Goal: Communication & Community: Answer question/provide support

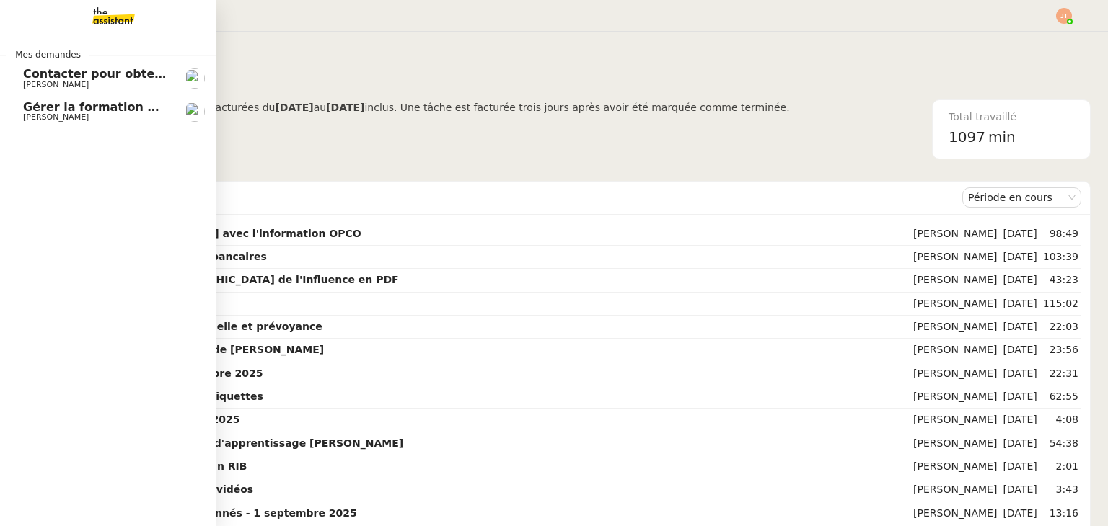
click at [96, 120] on span "[PERSON_NAME]" at bounding box center [96, 117] width 146 height 9
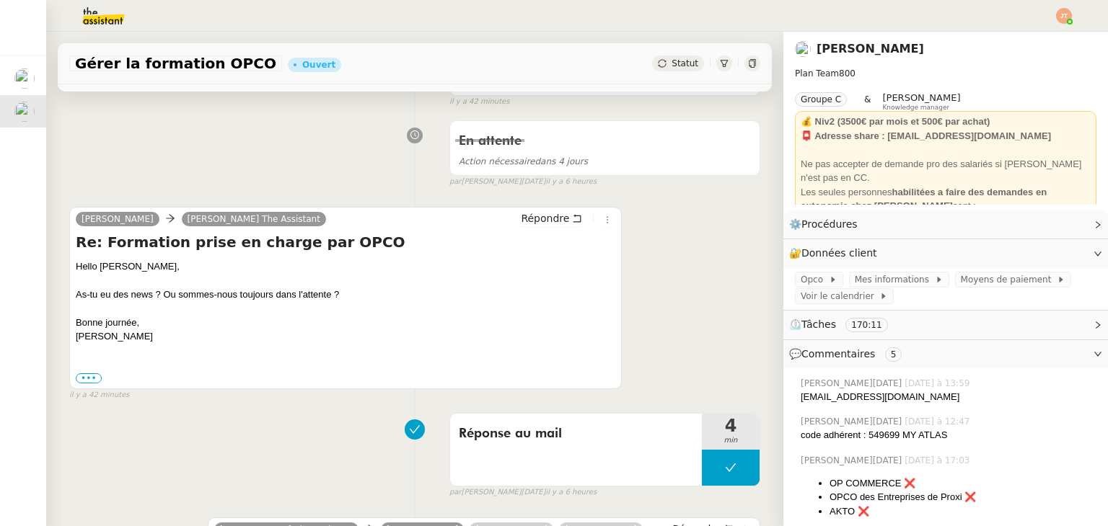
scroll to position [361, 0]
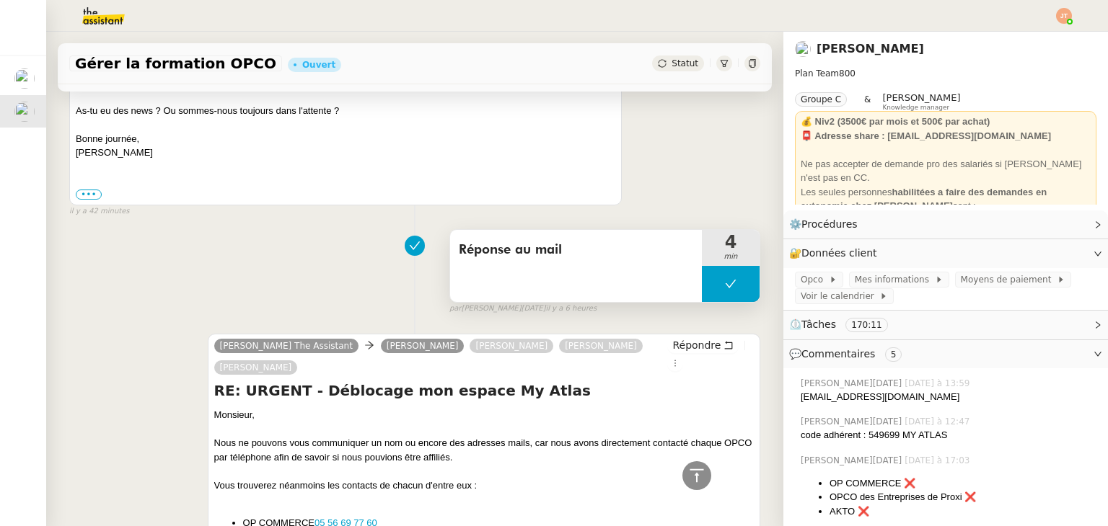
click at [716, 276] on button at bounding box center [731, 284] width 58 height 36
click at [702, 292] on div at bounding box center [716, 284] width 29 height 36
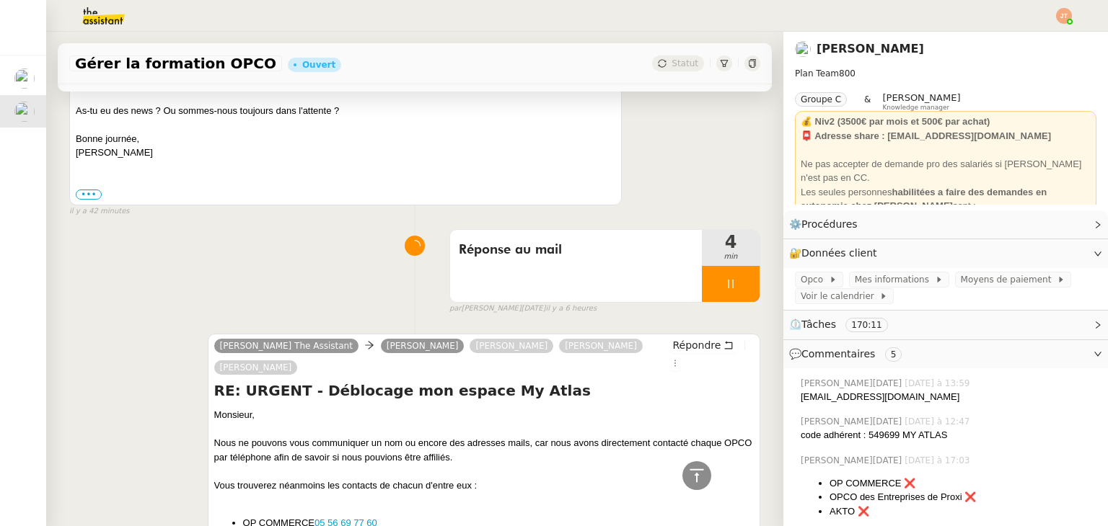
scroll to position [72, 0]
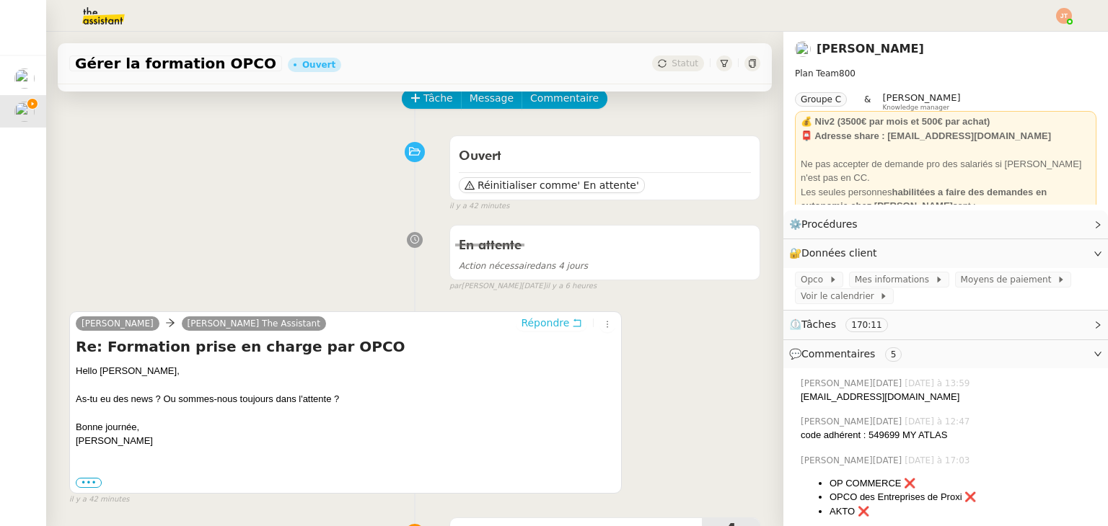
click at [542, 322] on span "Répondre" at bounding box center [545, 323] width 48 height 14
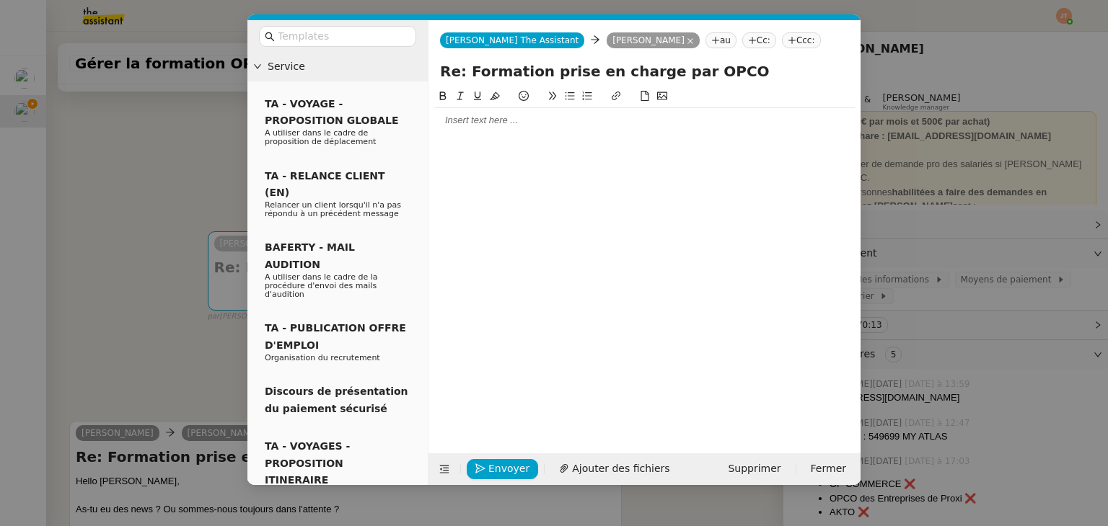
click at [490, 112] on div at bounding box center [644, 120] width 420 height 25
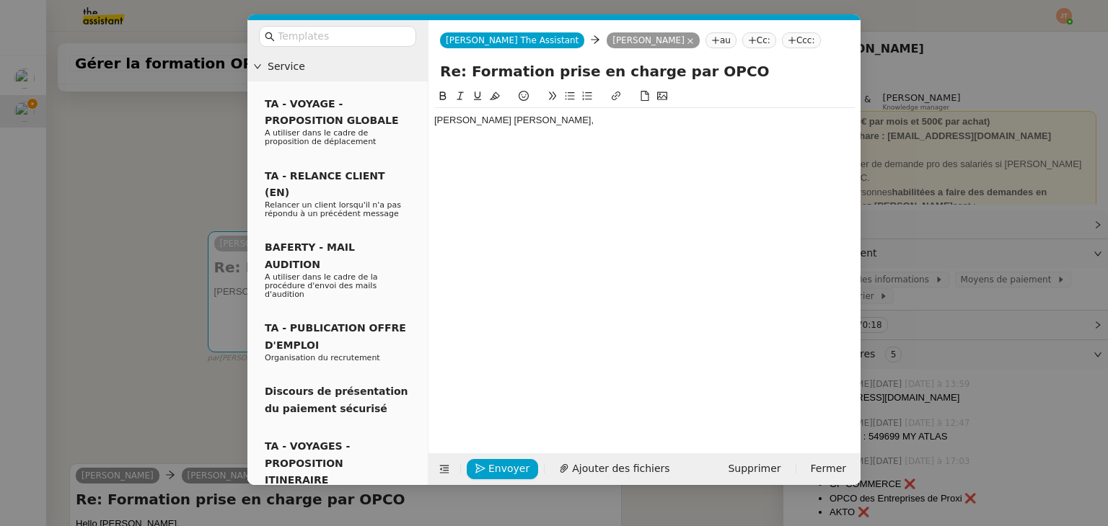
click at [121, 296] on nz-modal-container "Service TA - VOYAGE - PROPOSITION GLOBALE A utiliser dans le cadre de propositi…" at bounding box center [554, 263] width 1108 height 526
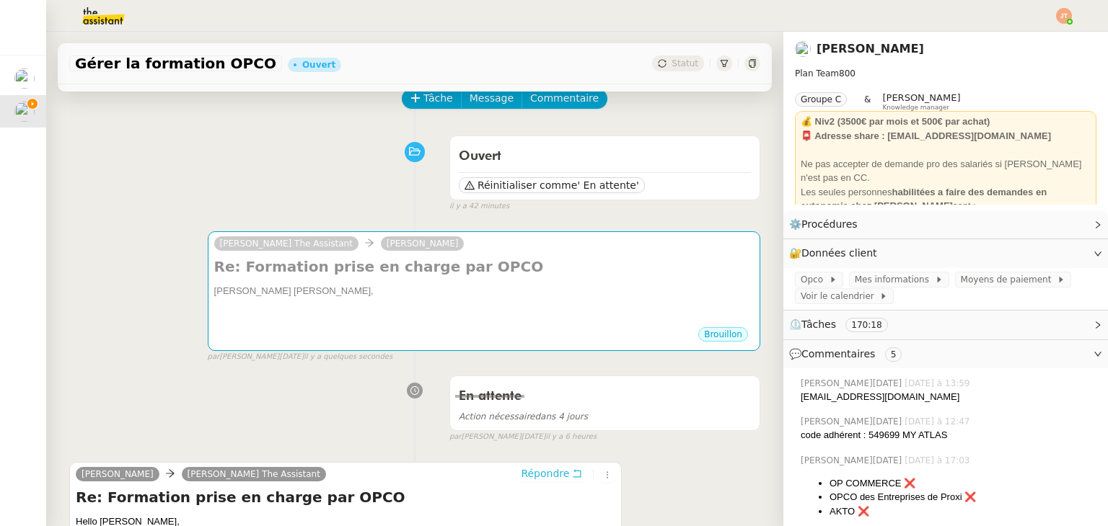
scroll to position [216, 0]
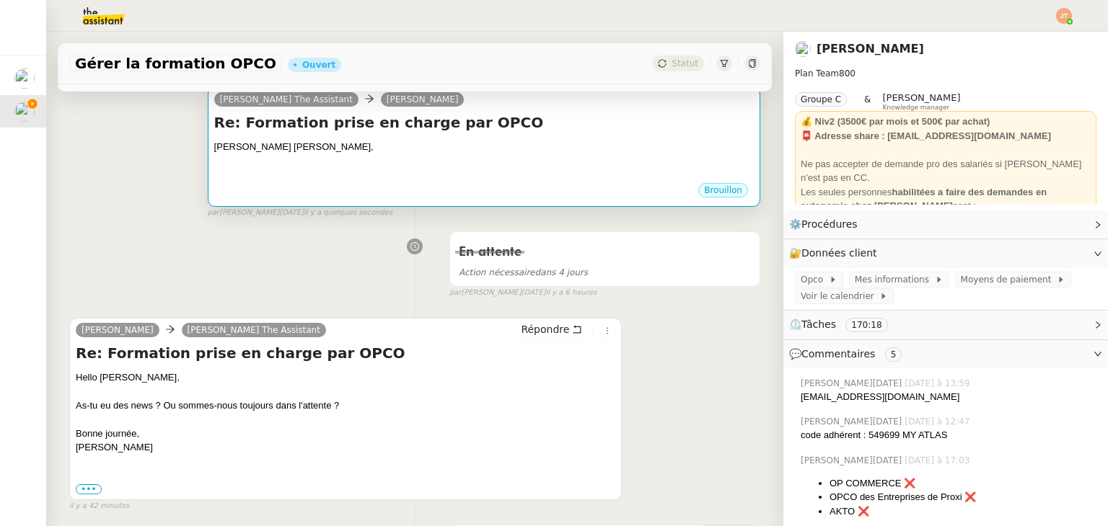
click at [291, 162] on div at bounding box center [483, 161] width 539 height 14
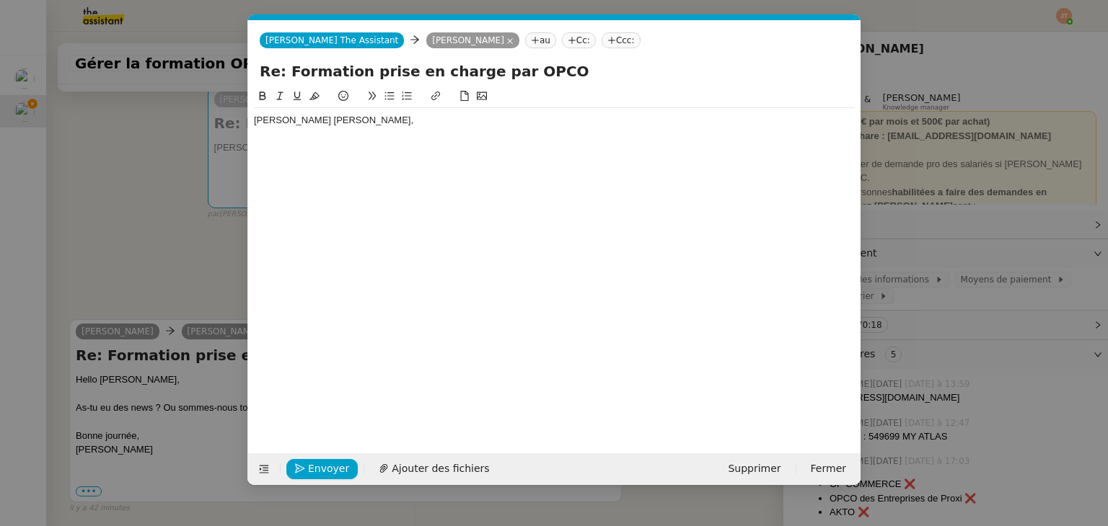
scroll to position [0, 30]
click at [323, 156] on div "[PERSON_NAME] [PERSON_NAME]," at bounding box center [554, 259] width 601 height 343
click at [306, 140] on div at bounding box center [554, 134] width 601 height 13
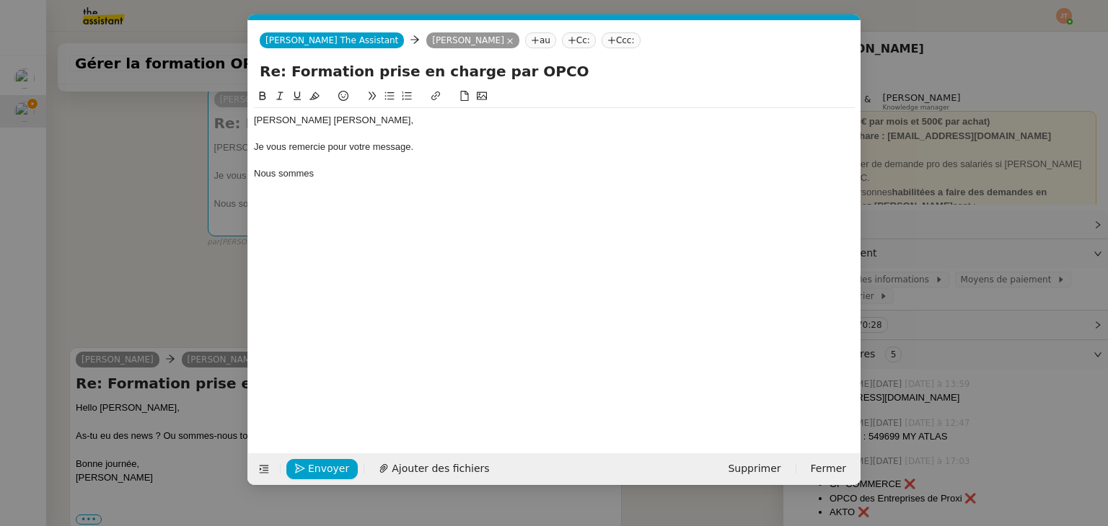
click at [283, 122] on div "[PERSON_NAME] [PERSON_NAME]," at bounding box center [554, 120] width 601 height 13
click at [0, 0] on lt-span "Bonjou r" at bounding box center [0, 0] width 0 height 0
click at [321, 177] on div "Nous sommes" at bounding box center [554, 173] width 601 height 13
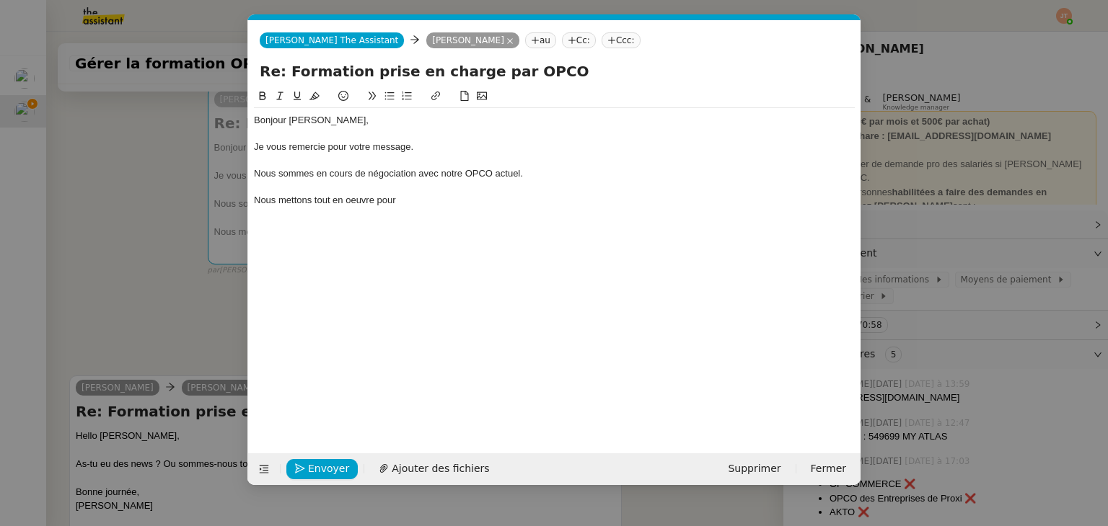
click at [97, 250] on nz-modal-container "Service TA - VOYAGE - PROPOSITION GLOBALE A utiliser dans le cadre de propositi…" at bounding box center [554, 263] width 1108 height 526
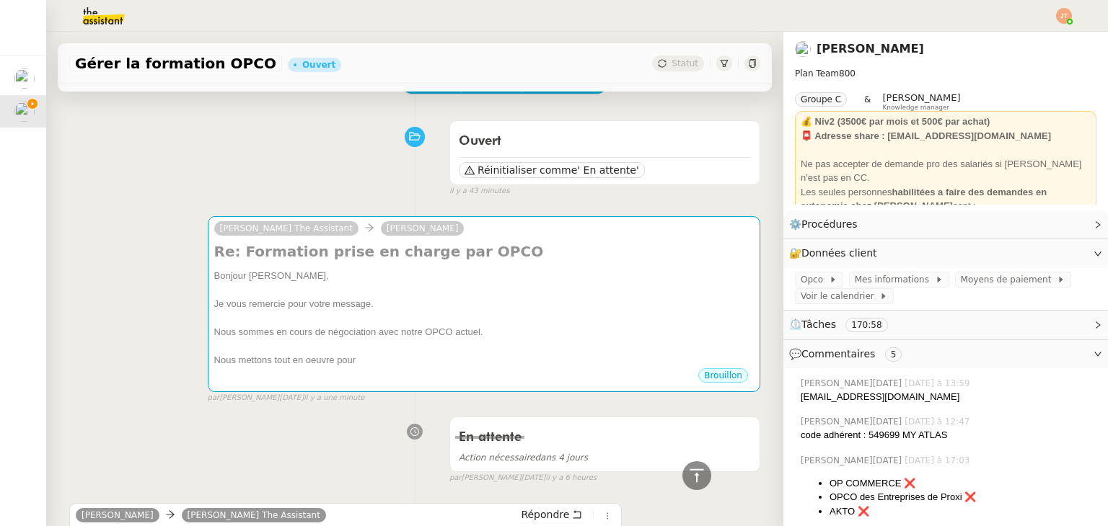
scroll to position [0, 0]
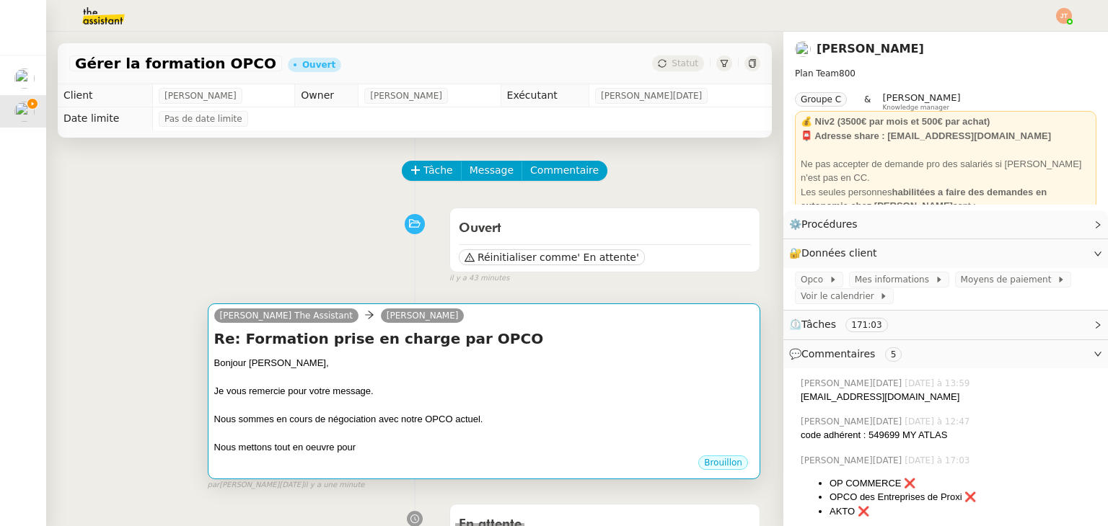
click at [358, 461] on div "Brouillon" at bounding box center [483, 465] width 539 height 22
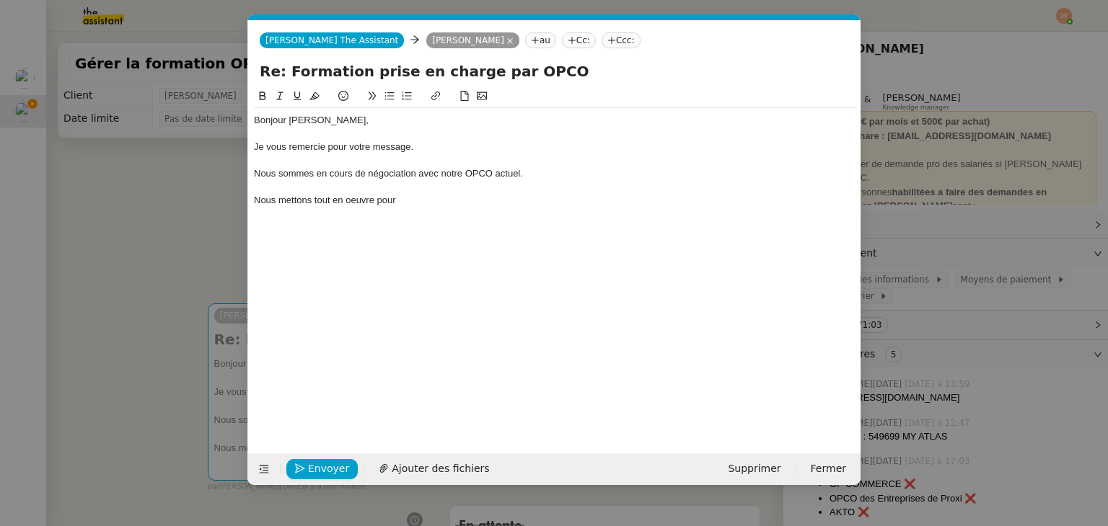
scroll to position [0, 30]
click at [419, 208] on div "Bonjour [PERSON_NAME], Je vous remercie pour votre message. Nous sommes en cour…" at bounding box center [554, 160] width 601 height 105
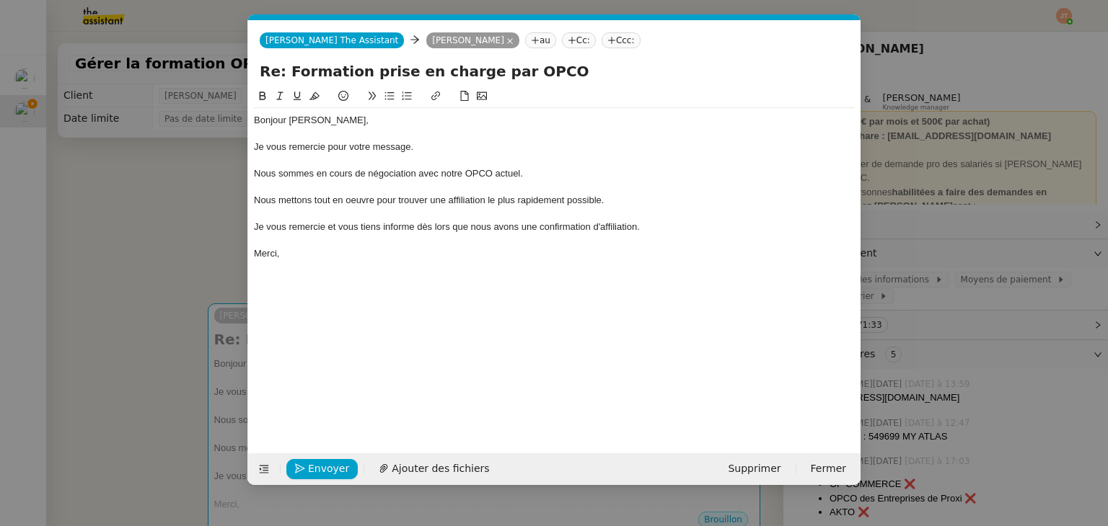
click at [369, 200] on div "Nous mettons tout en oeuvre pour trouver une affiliation le plus rapidement pos…" at bounding box center [554, 200] width 601 height 13
click at [0, 0] on lt-span "œ uvre" at bounding box center [0, 0] width 0 height 0
drag, startPoint x: 425, startPoint y: 148, endPoint x: 256, endPoint y: 154, distance: 169.6
click at [256, 154] on div "Je vous remercie pour votre message." at bounding box center [554, 147] width 601 height 13
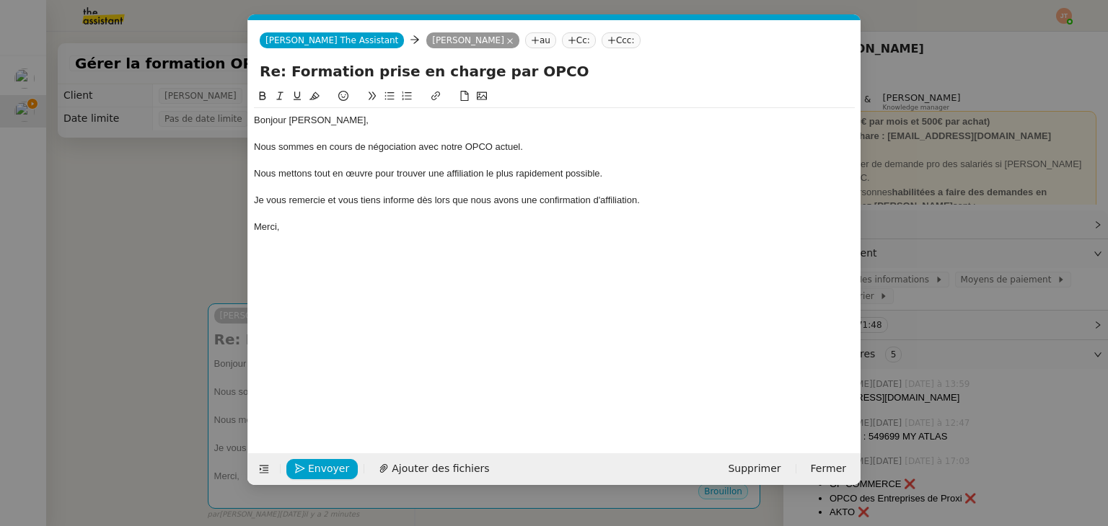
click at [413, 197] on div "Je vous remercie et vous tiens informe dès lors que nous avons une confirmation…" at bounding box center [554, 200] width 601 height 13
click at [343, 231] on div "Merci," at bounding box center [554, 227] width 601 height 13
click at [330, 470] on span "Envoyer" at bounding box center [328, 469] width 41 height 17
click at [330, 470] on span "Confirmer l'envoi" at bounding box center [351, 469] width 87 height 17
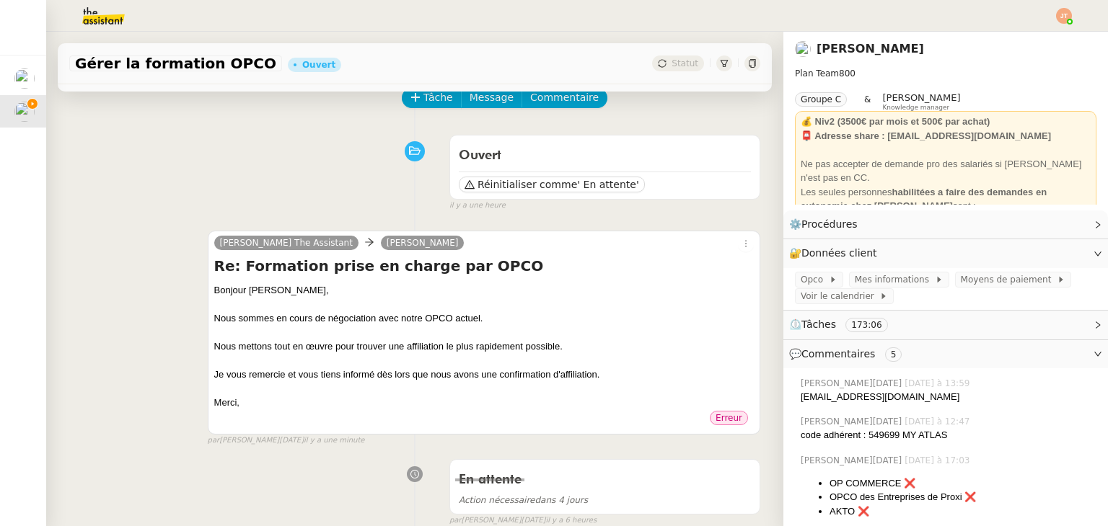
scroll to position [72, 0]
click at [504, 289] on div "Bonjour [PERSON_NAME]," at bounding box center [483, 291] width 539 height 14
click at [528, 353] on div "Nous mettons tout en œuvre pour trouver une affiliation le plus rapidement poss…" at bounding box center [483, 347] width 539 height 14
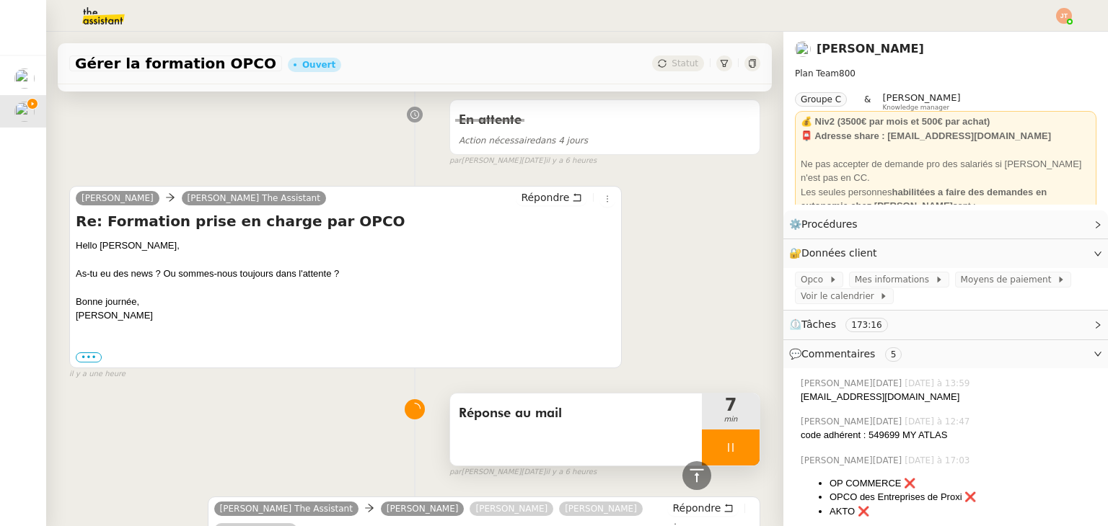
click at [713, 439] on div at bounding box center [731, 448] width 58 height 36
click at [733, 443] on button at bounding box center [744, 448] width 29 height 36
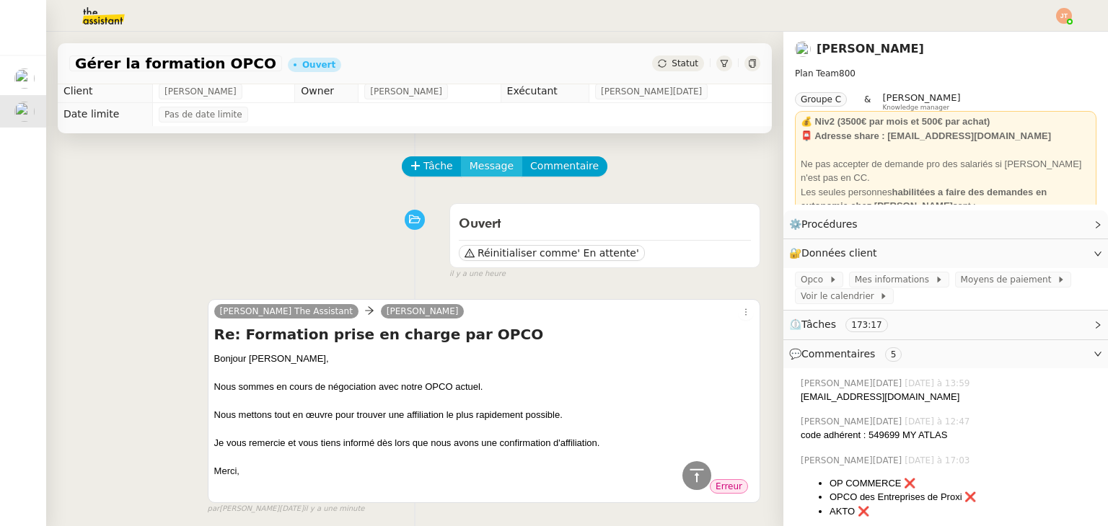
scroll to position [0, 0]
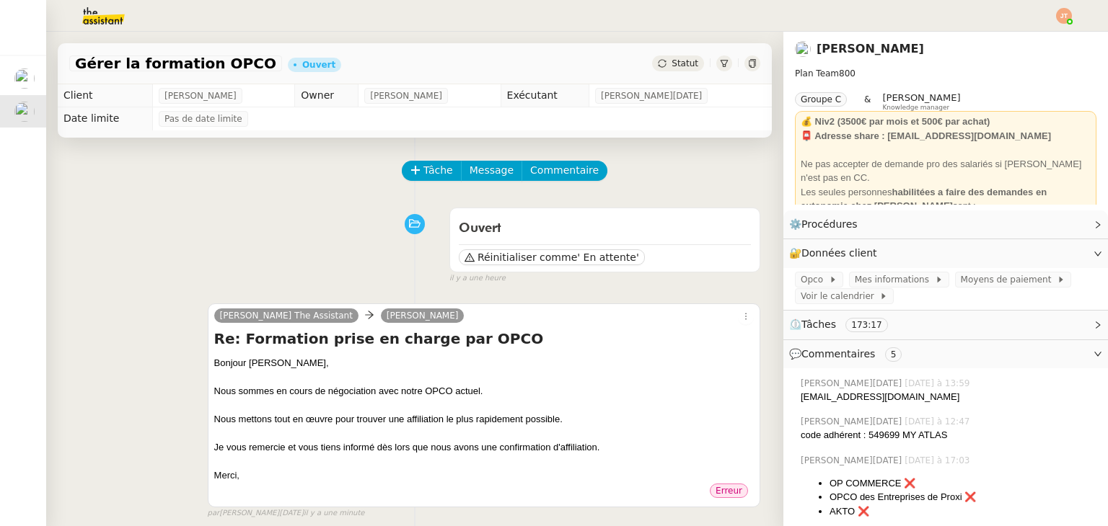
click at [671, 65] on span "Statut" at bounding box center [684, 63] width 27 height 10
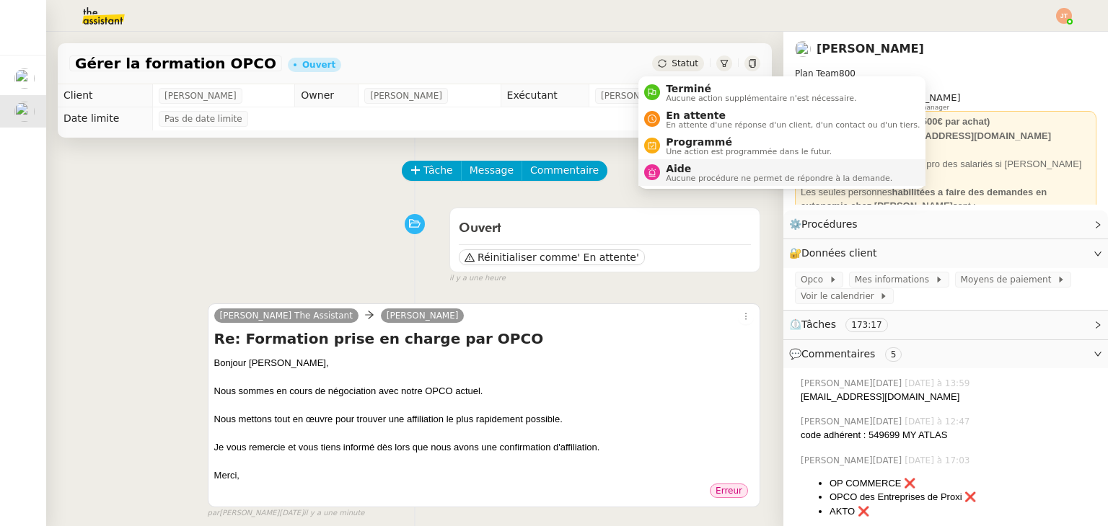
click at [678, 176] on span "Aucune procédure ne permet de répondre à la demande." at bounding box center [779, 179] width 226 height 8
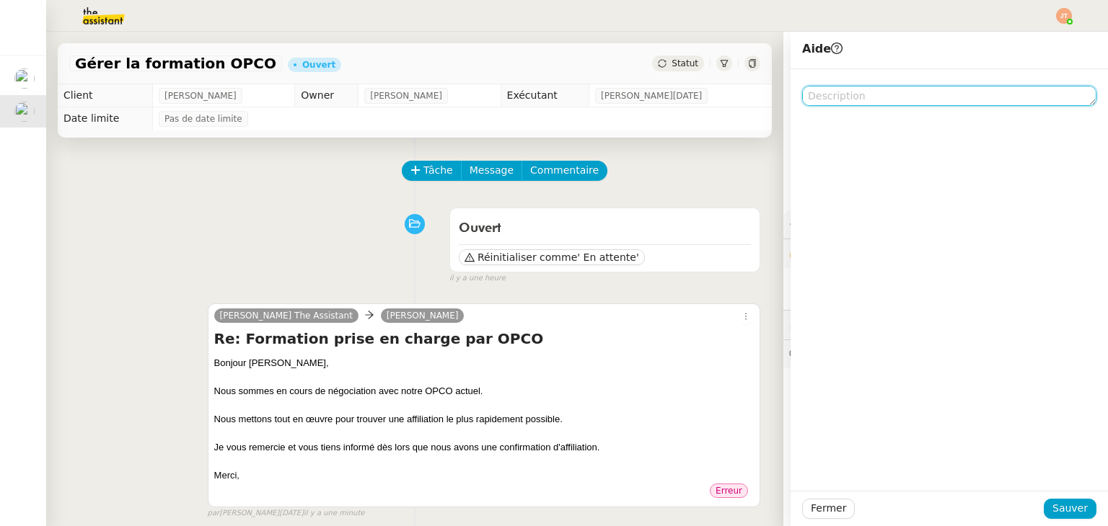
click at [834, 103] on textarea at bounding box center [949, 96] width 294 height 20
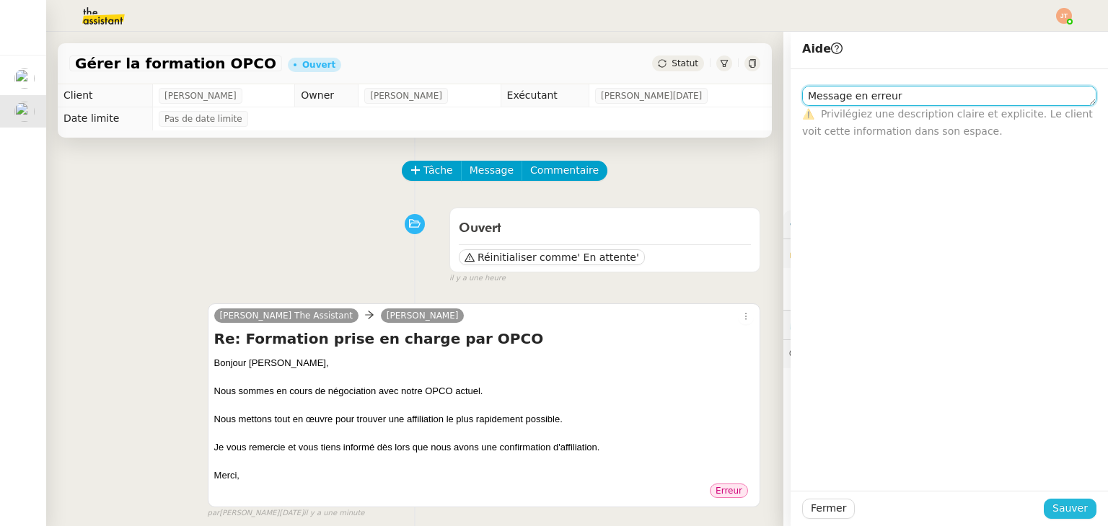
type textarea "Message en erreur"
click at [1045, 516] on button "Sauver" at bounding box center [1069, 509] width 53 height 20
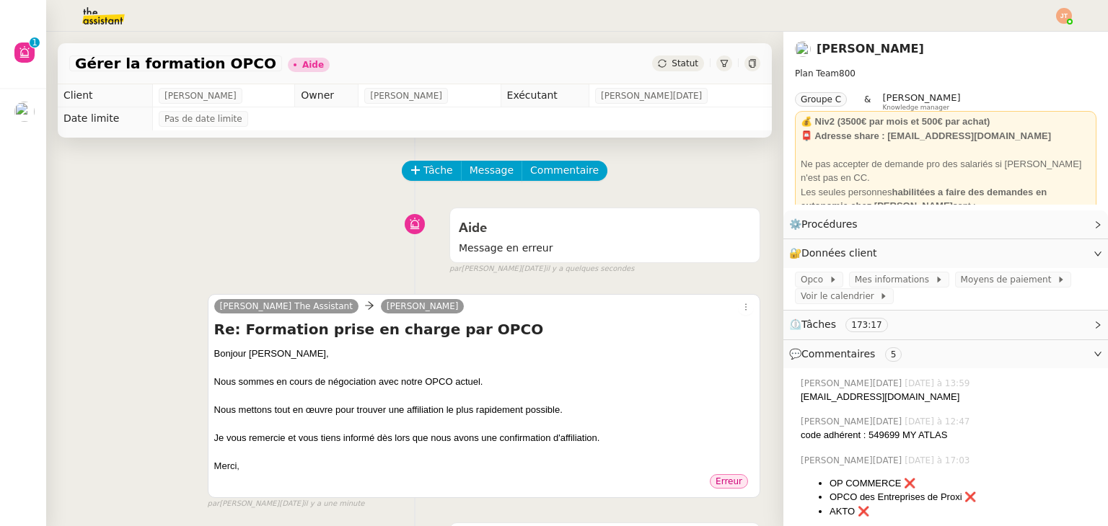
click at [749, 66] on icon at bounding box center [752, 63] width 6 height 9
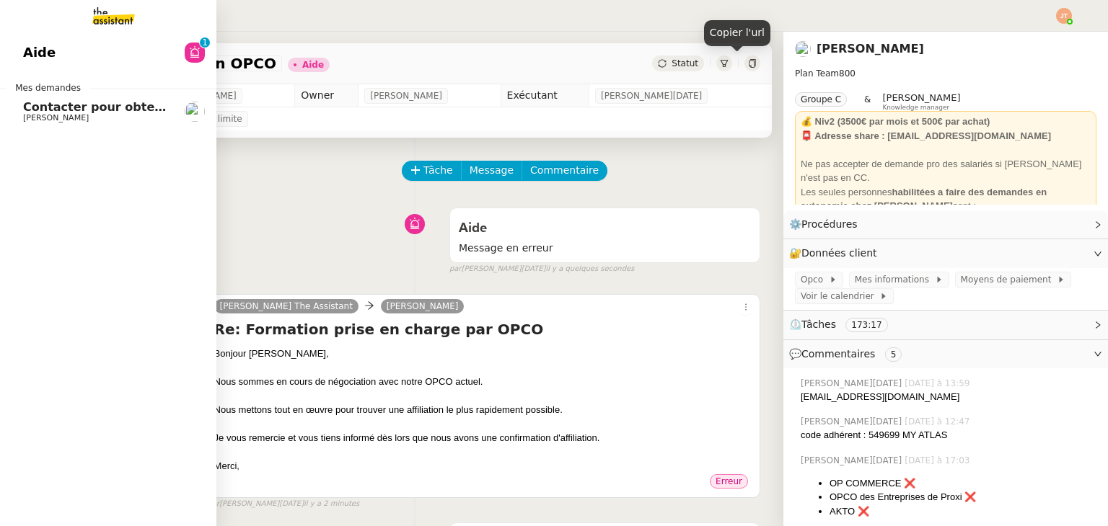
click at [69, 111] on span "Contacter pour obtenir un RIB" at bounding box center [120, 107] width 195 height 14
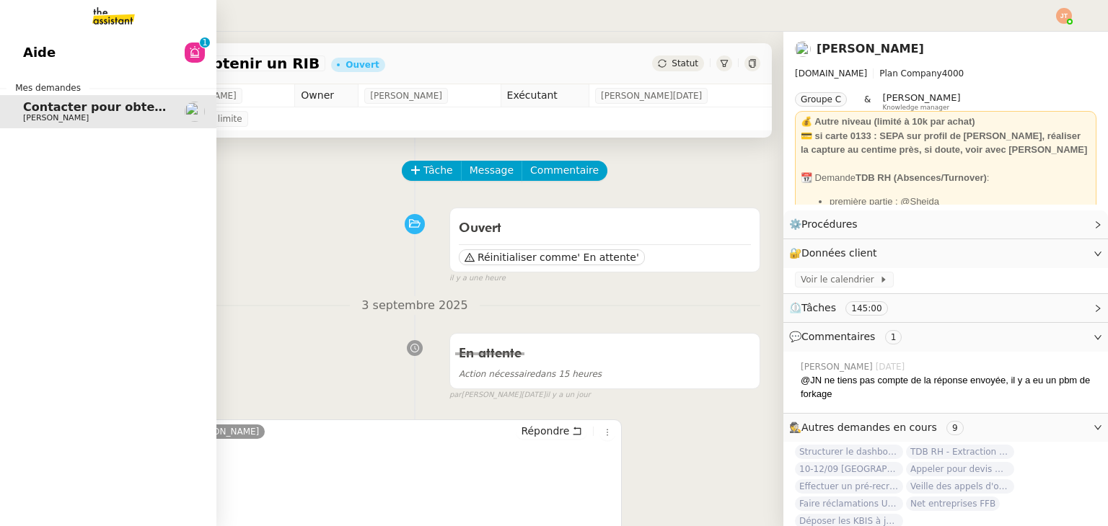
click at [27, 48] on link "Aide 0 1 2 3 4 5 6 7 8 9" at bounding box center [108, 52] width 216 height 33
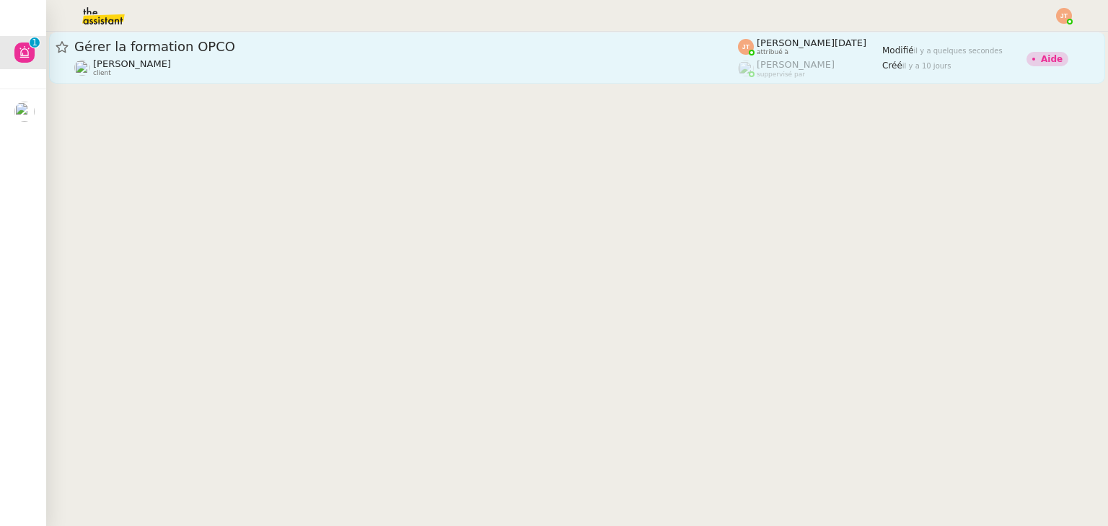
click at [244, 40] on span "Gérer la formation OPCO" at bounding box center [405, 46] width 663 height 13
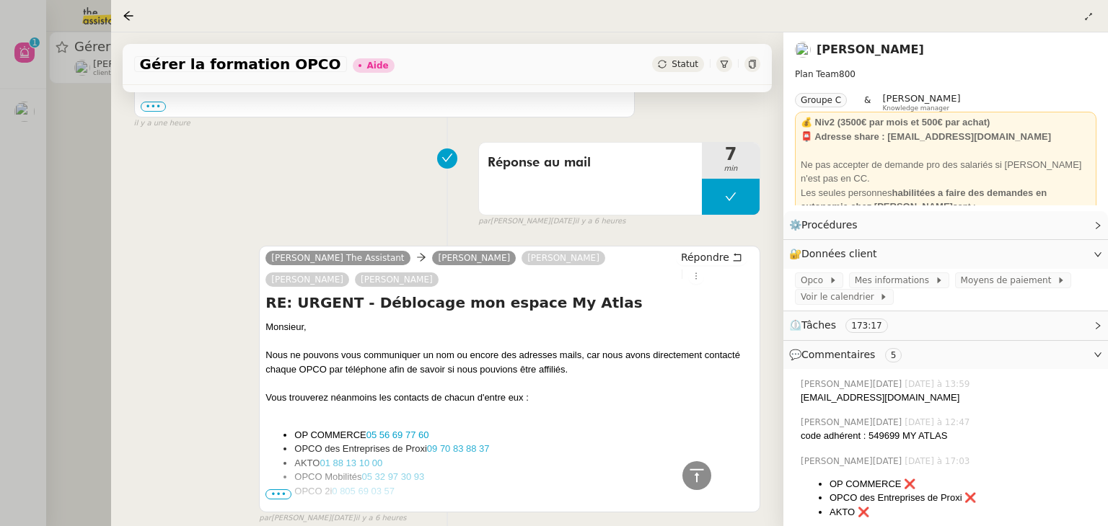
scroll to position [721, 0]
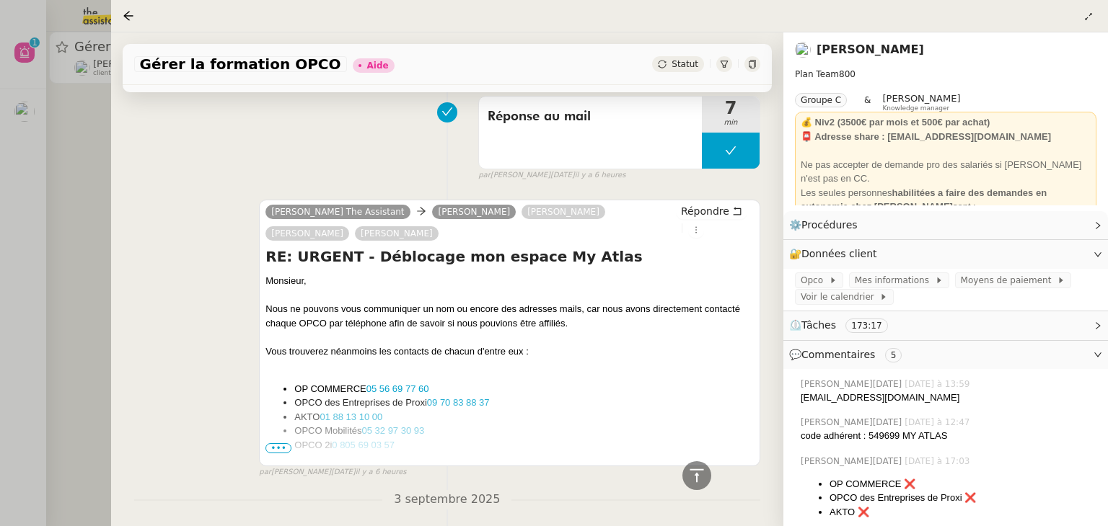
drag, startPoint x: 32, startPoint y: 218, endPoint x: 35, endPoint y: 194, distance: 24.0
click at [32, 217] on div at bounding box center [554, 263] width 1108 height 526
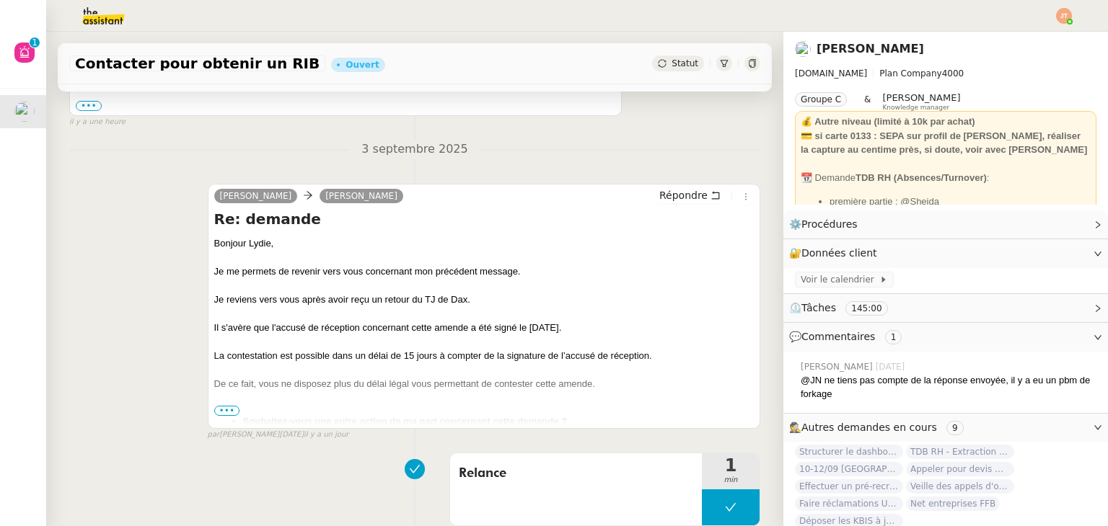
scroll to position [505, 0]
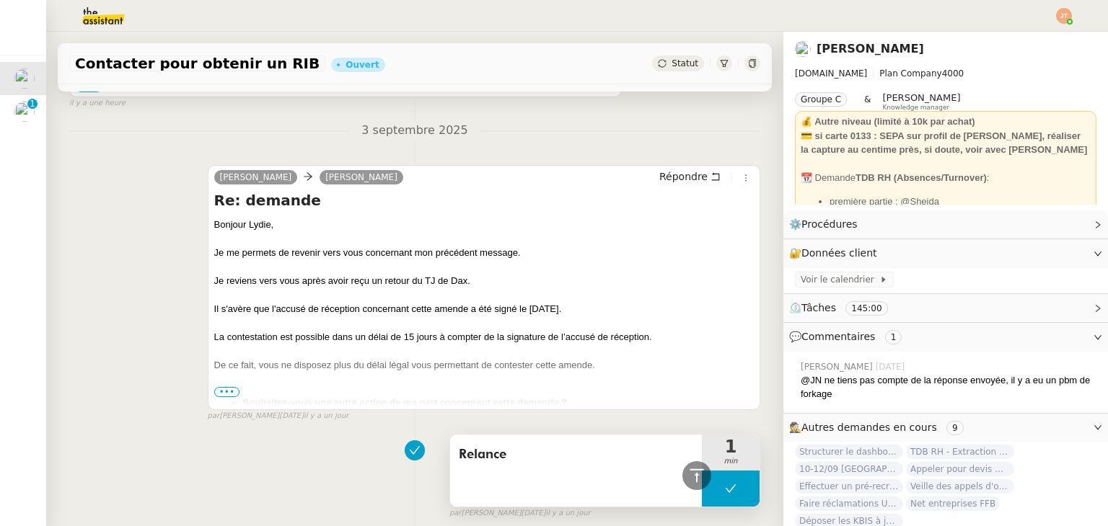
click at [725, 493] on icon at bounding box center [731, 489] width 12 height 12
click at [710, 495] on icon at bounding box center [716, 489] width 12 height 12
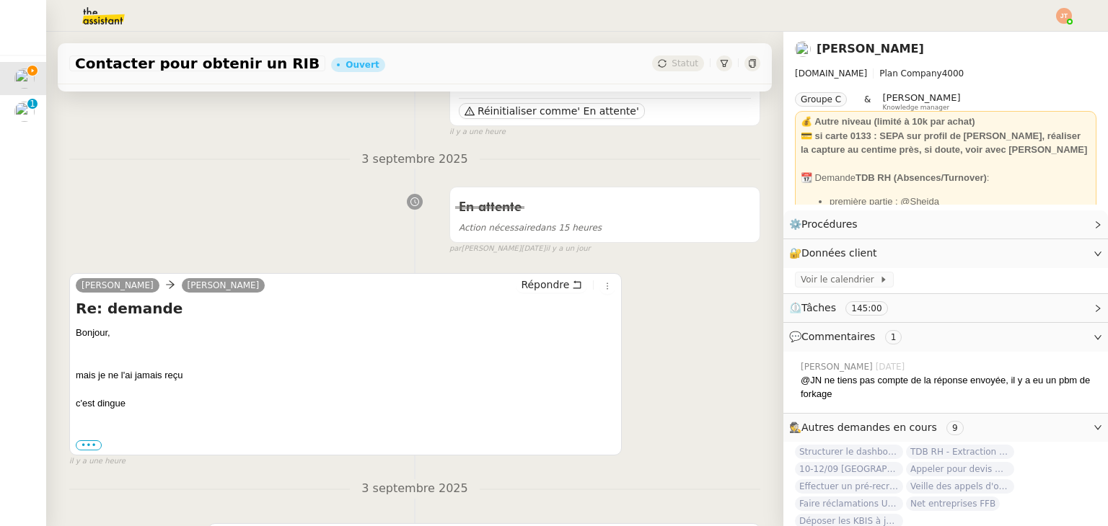
scroll to position [144, 0]
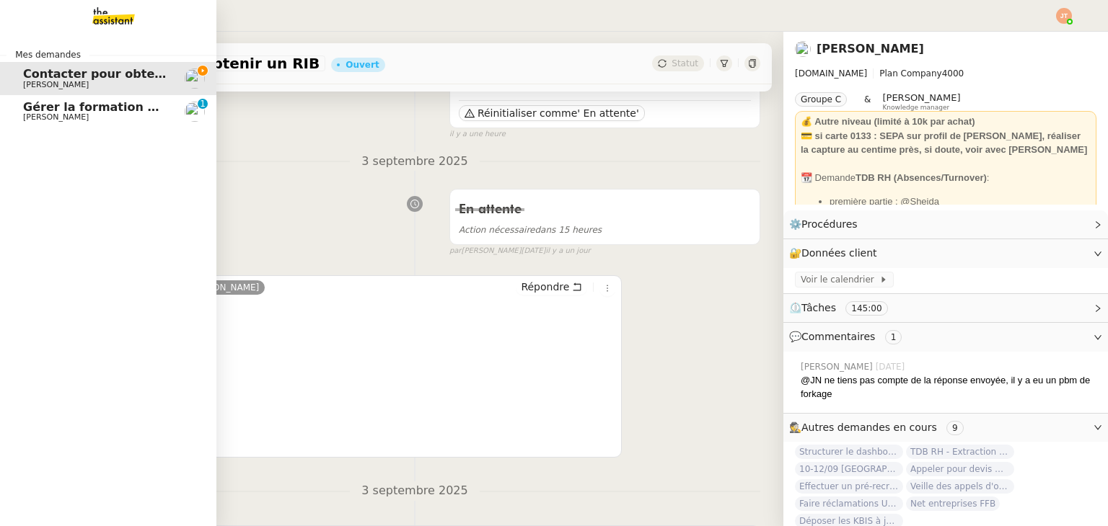
click at [97, 105] on span "Gérer la formation OPCO" at bounding box center [103, 107] width 161 height 14
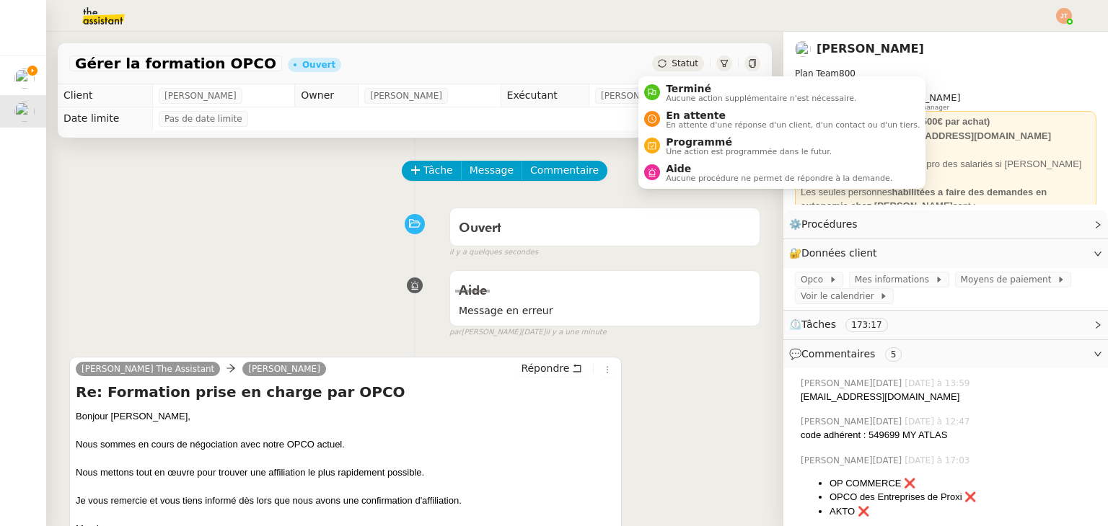
click at [675, 68] on span "Statut" at bounding box center [684, 63] width 27 height 10
click at [668, 125] on span "En attente d'une réponse d'un client, d'un contact ou d'un tiers." at bounding box center [793, 125] width 254 height 8
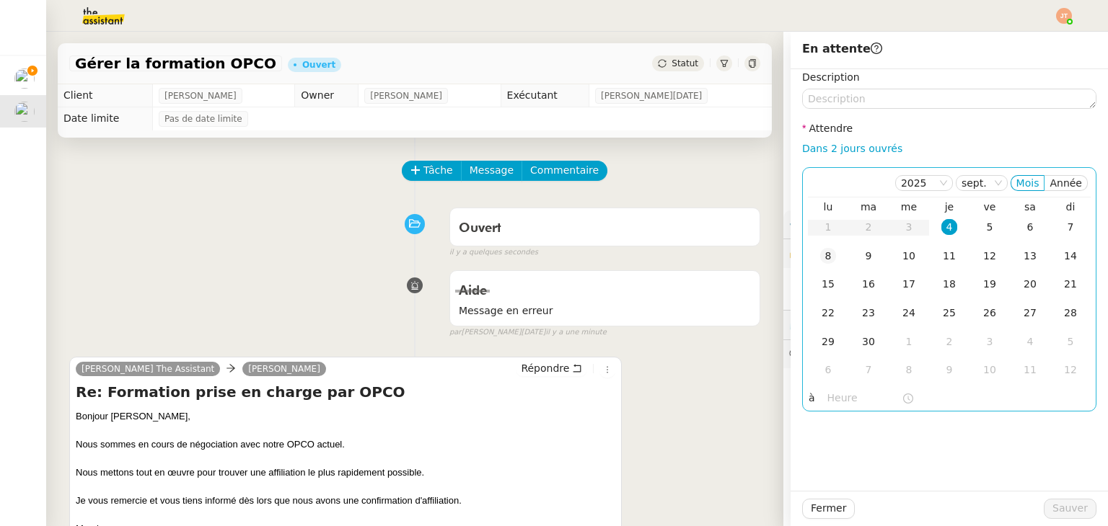
click at [820, 257] on div "8" at bounding box center [828, 256] width 16 height 16
click at [828, 404] on input "text" at bounding box center [864, 398] width 74 height 17
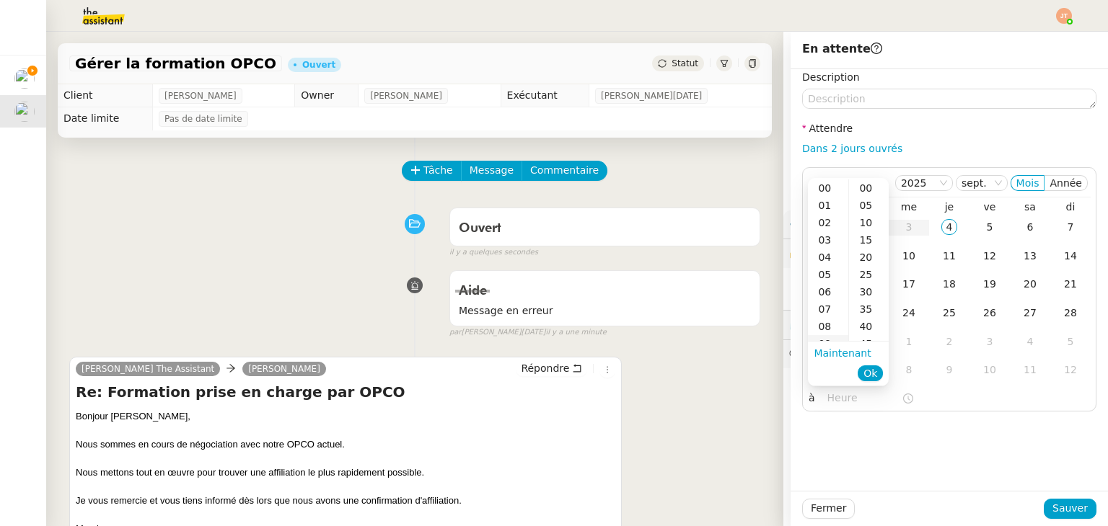
click at [831, 342] on ul "Maintenant Ok" at bounding box center [848, 363] width 81 height 43
click at [829, 337] on div "09" at bounding box center [828, 343] width 40 height 17
click at [864, 289] on div "30" at bounding box center [869, 291] width 40 height 17
type input "09:30"
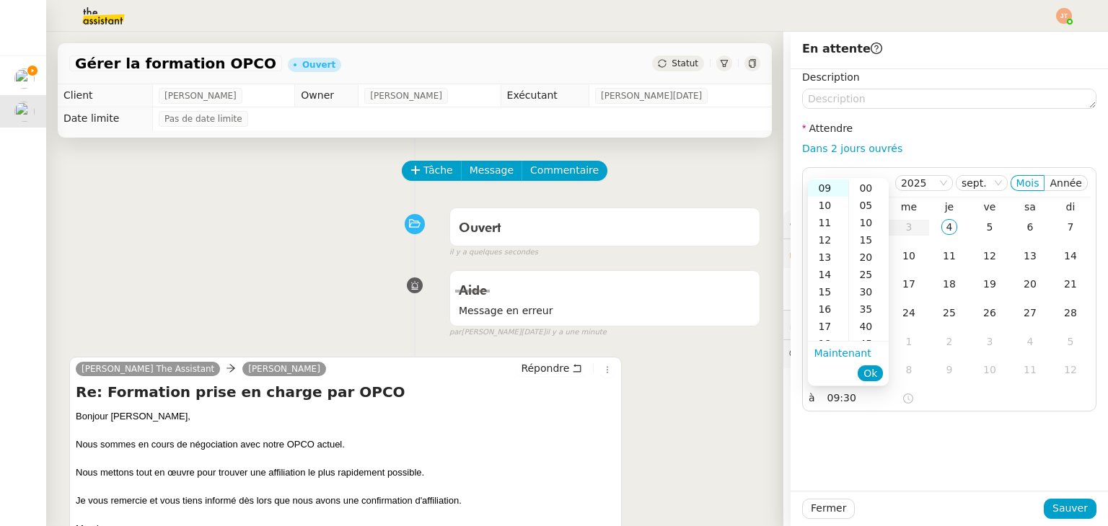
scroll to position [104, 0]
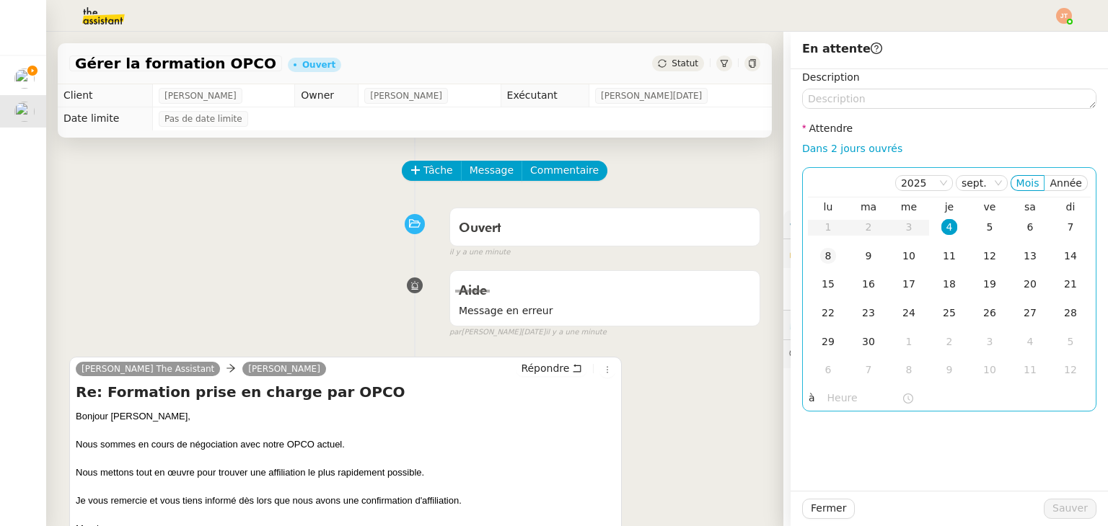
click at [820, 257] on div "8" at bounding box center [828, 256] width 16 height 16
click at [822, 412] on div "Description Attendre Dans 2 jours ouvrés [DATE] Mois Année lu ma me je ve sa di…" at bounding box center [948, 280] width 317 height 422
click at [827, 405] on input "text" at bounding box center [864, 398] width 74 height 17
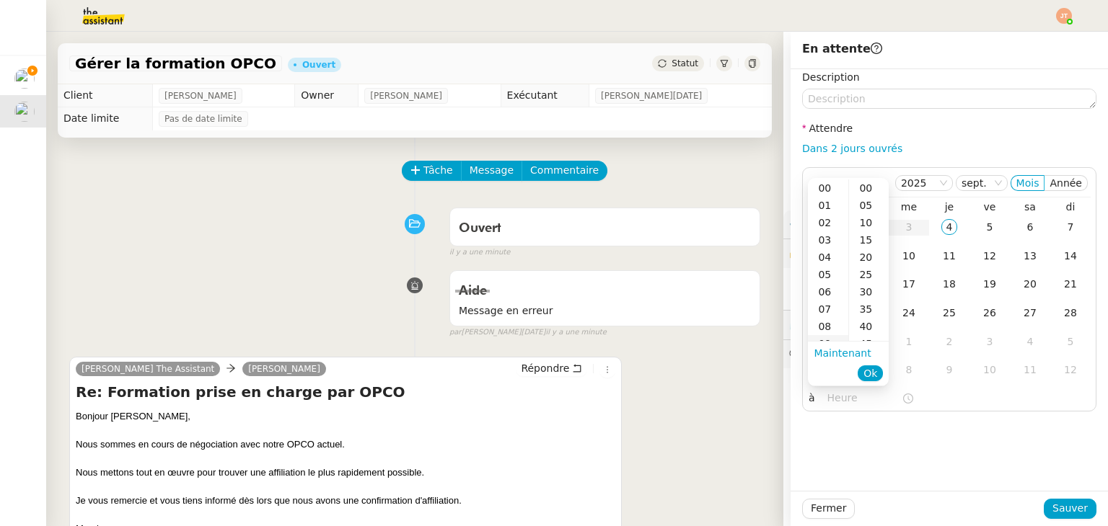
click at [826, 341] on div "09" at bounding box center [828, 343] width 40 height 17
click at [865, 295] on div "30" at bounding box center [869, 291] width 40 height 17
type input "09:30"
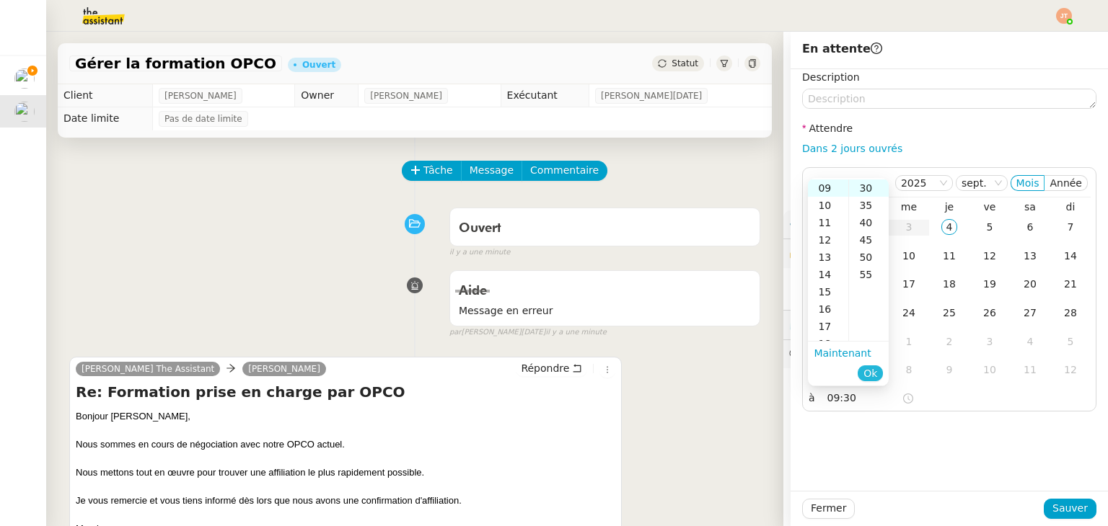
click at [867, 369] on span "Ok" at bounding box center [870, 373] width 14 height 14
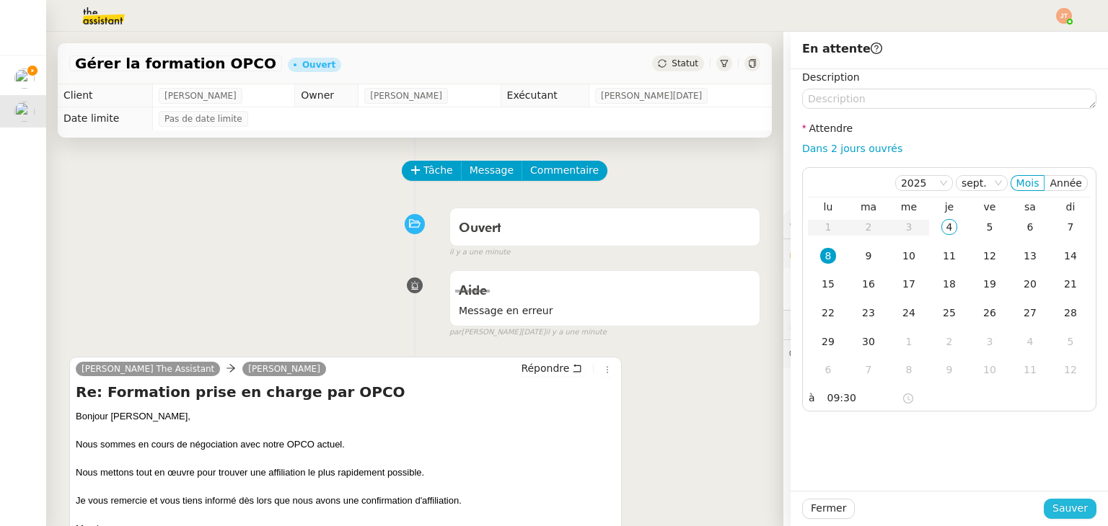
click at [1075, 510] on span "Sauver" at bounding box center [1069, 508] width 35 height 17
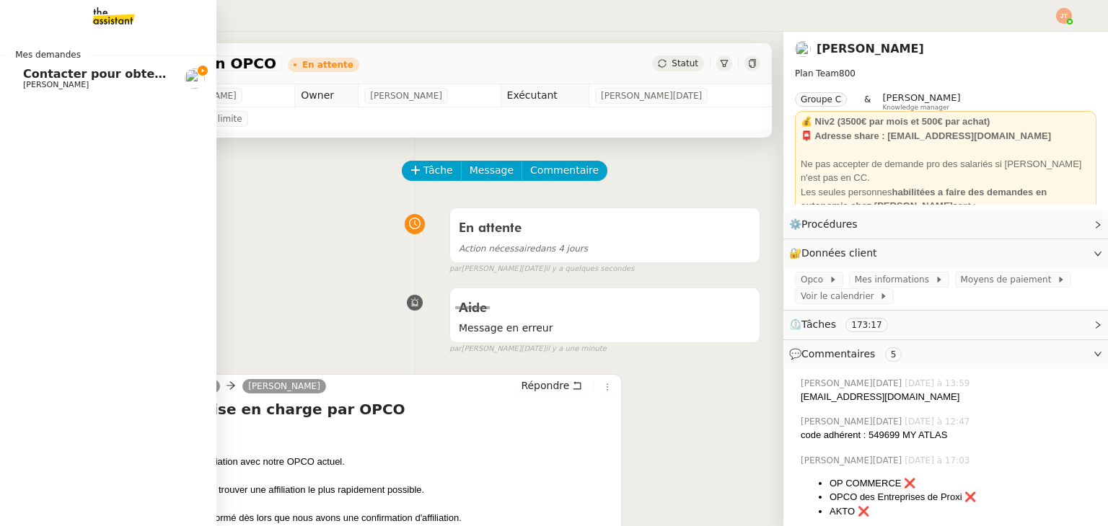
click at [45, 76] on span "Contacter pour obtenir un RIB" at bounding box center [120, 74] width 195 height 14
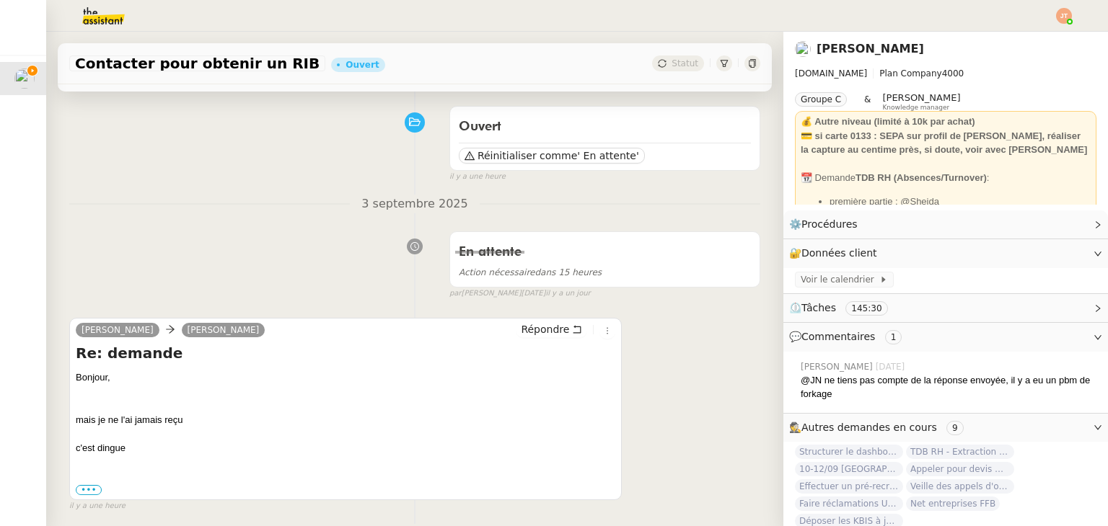
scroll to position [144, 0]
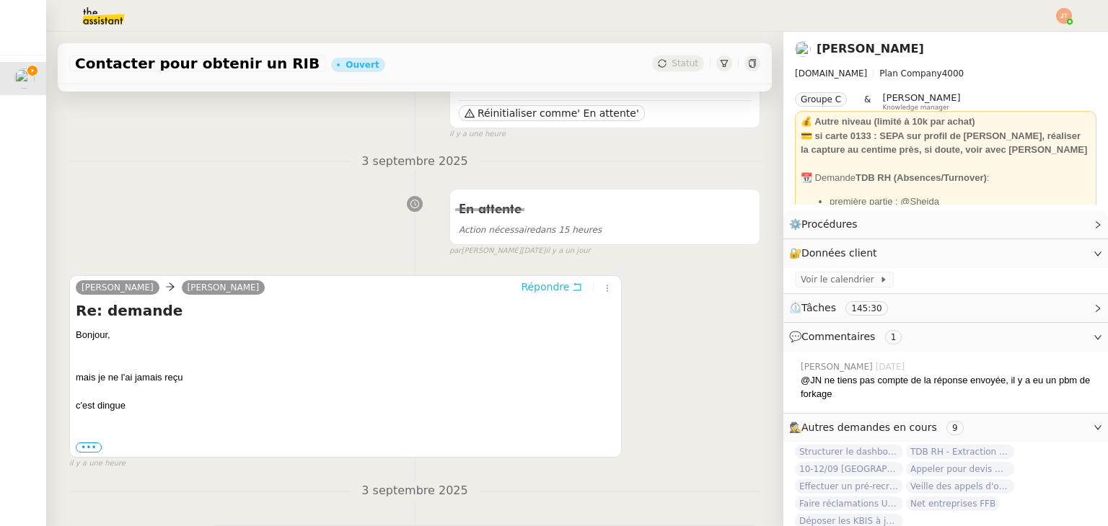
click at [530, 294] on span "Répondre" at bounding box center [545, 287] width 48 height 14
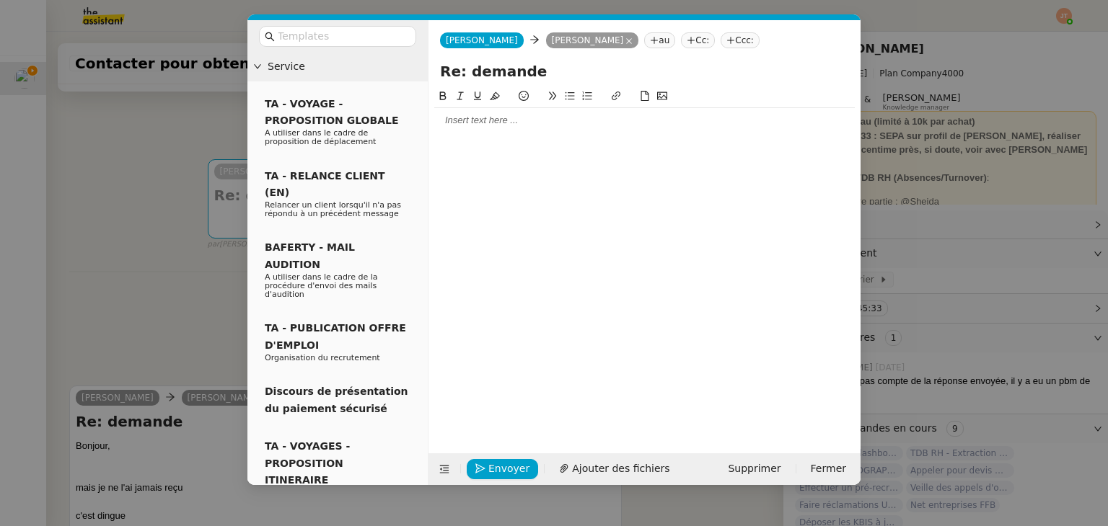
click at [474, 127] on div at bounding box center [644, 120] width 420 height 13
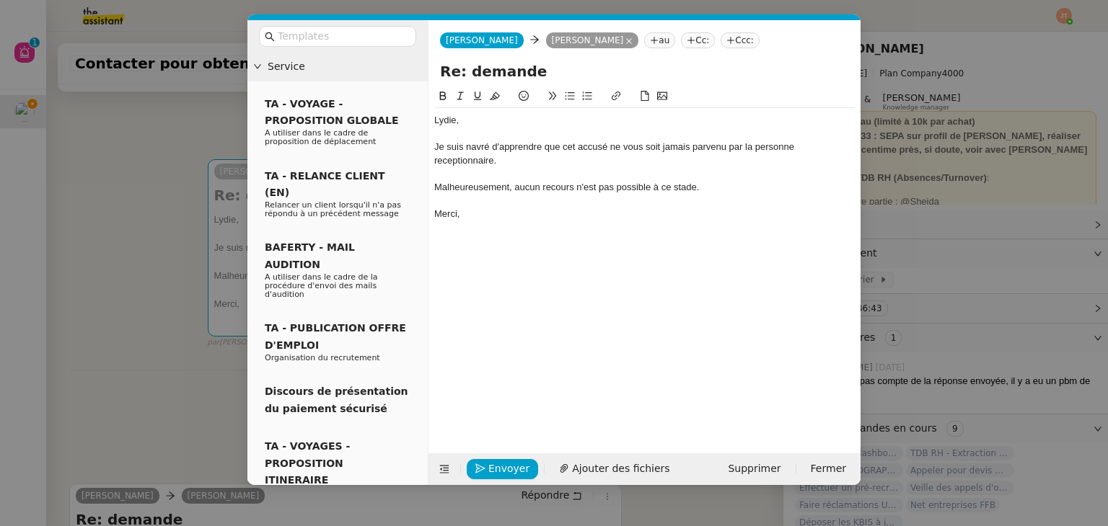
click at [604, 185] on div "Malheureusement, aucun recours n'est pas possible à ce stade." at bounding box center [644, 187] width 420 height 13
click at [0, 0] on lt-em "est" at bounding box center [0, 0] width 0 height 0
click at [483, 220] on div "Merci," at bounding box center [644, 214] width 420 height 13
drag, startPoint x: 104, startPoint y: 105, endPoint x: 49, endPoint y: 56, distance: 73.5
click at [103, 105] on nz-modal-container "Service TA - VOYAGE - PROPOSITION GLOBALE A utiliser dans le cadre de propositi…" at bounding box center [554, 263] width 1108 height 526
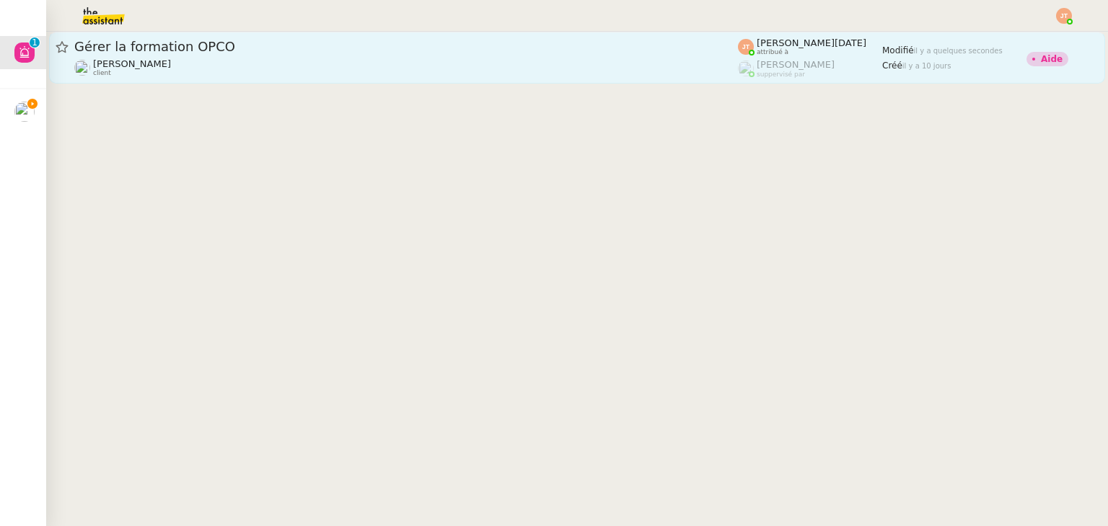
click at [291, 66] on div "[PERSON_NAME] client" at bounding box center [405, 67] width 663 height 19
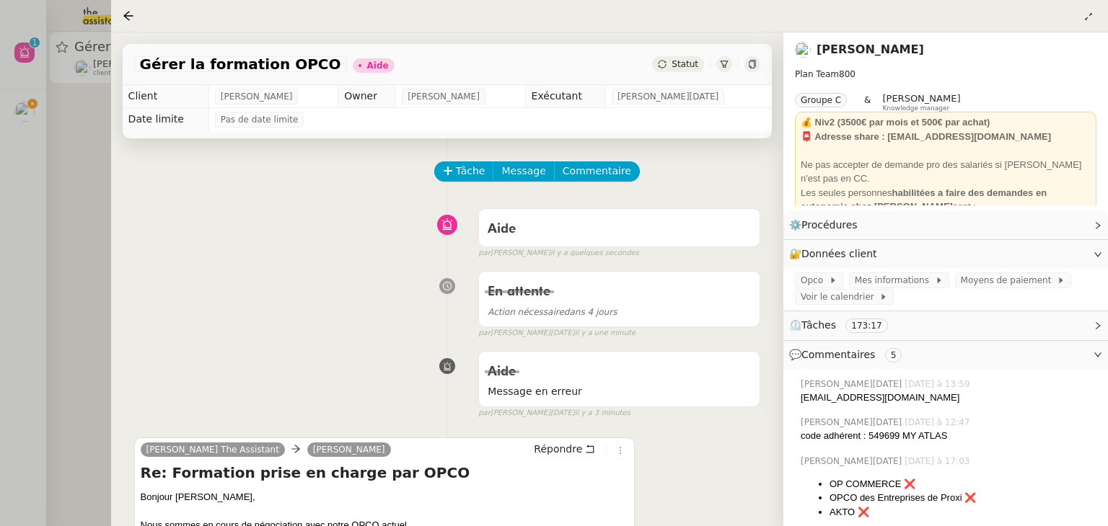
click at [78, 192] on div at bounding box center [554, 263] width 1108 height 526
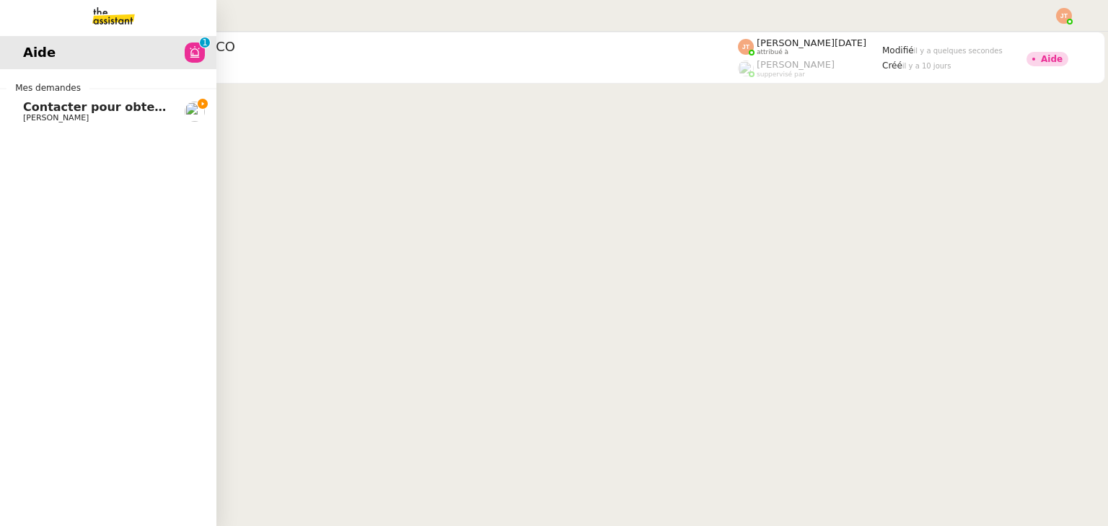
click at [35, 110] on span "Contacter pour obtenir un RIB" at bounding box center [120, 107] width 195 height 14
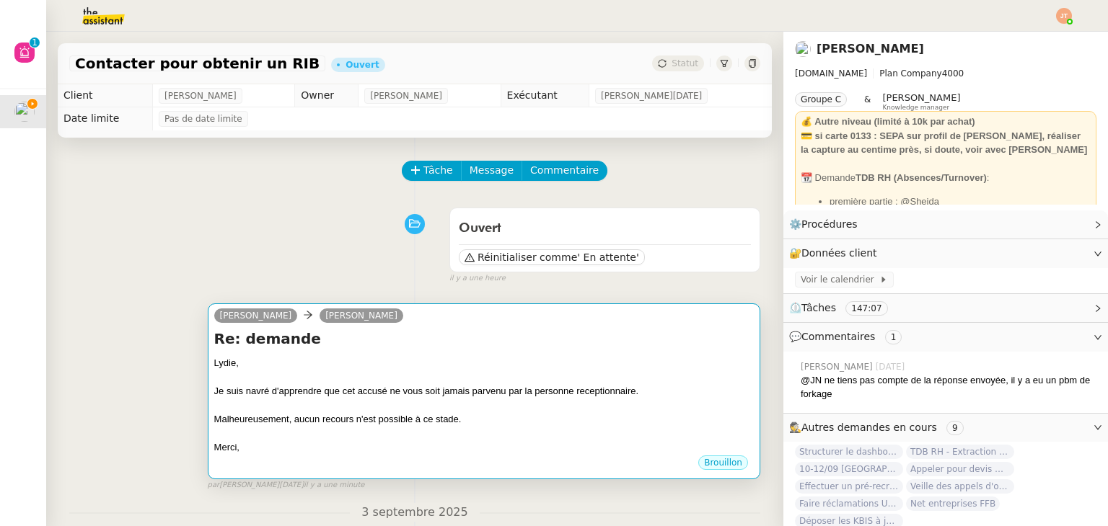
click at [277, 450] on div "Merci," at bounding box center [483, 448] width 539 height 14
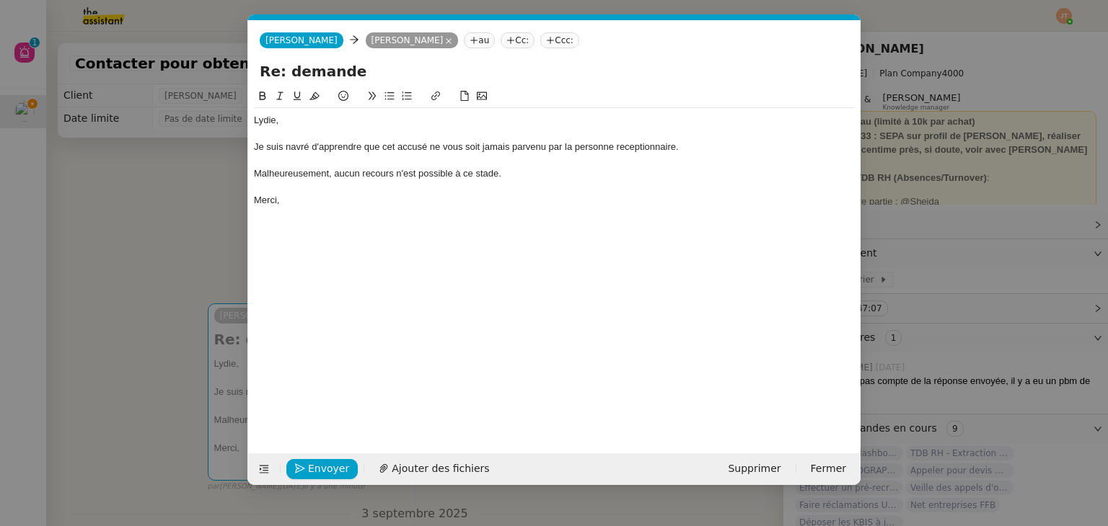
scroll to position [0, 30]
click at [309, 200] on div "Merci," at bounding box center [554, 200] width 601 height 13
click at [640, 147] on div "Je suis navré d'apprendre que cet accusé ne vous soit jamais parvenu par la per…" at bounding box center [554, 147] width 601 height 13
click at [0, 0] on lt-span "r é ceptionnaire" at bounding box center [0, 0] width 0 height 0
click at [506, 167] on div at bounding box center [554, 160] width 601 height 13
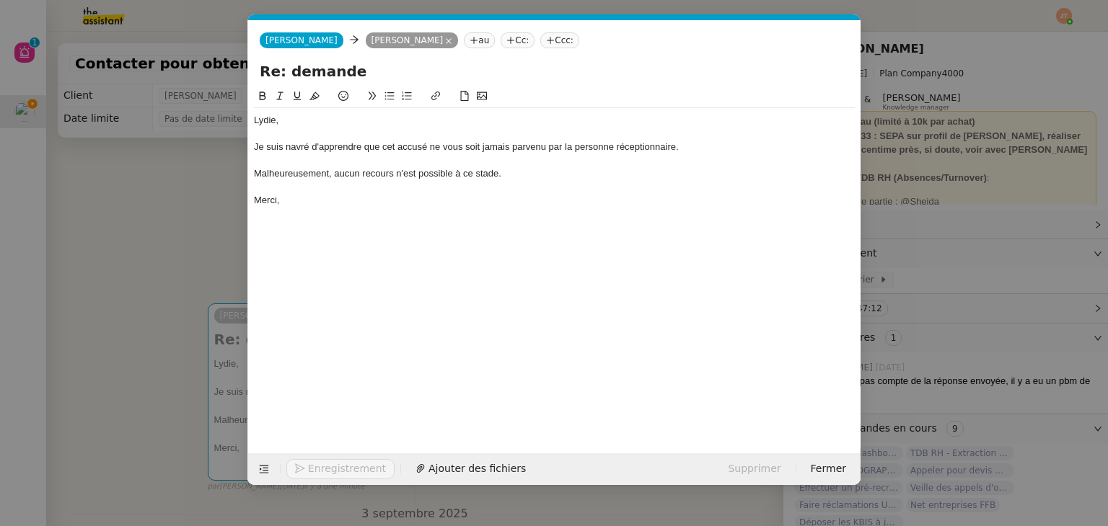
click at [505, 169] on div "Malheureusement, aucun recours n'est possible à ce stade." at bounding box center [554, 173] width 601 height 13
click at [389, 96] on icon at bounding box center [389, 96] width 10 height 10
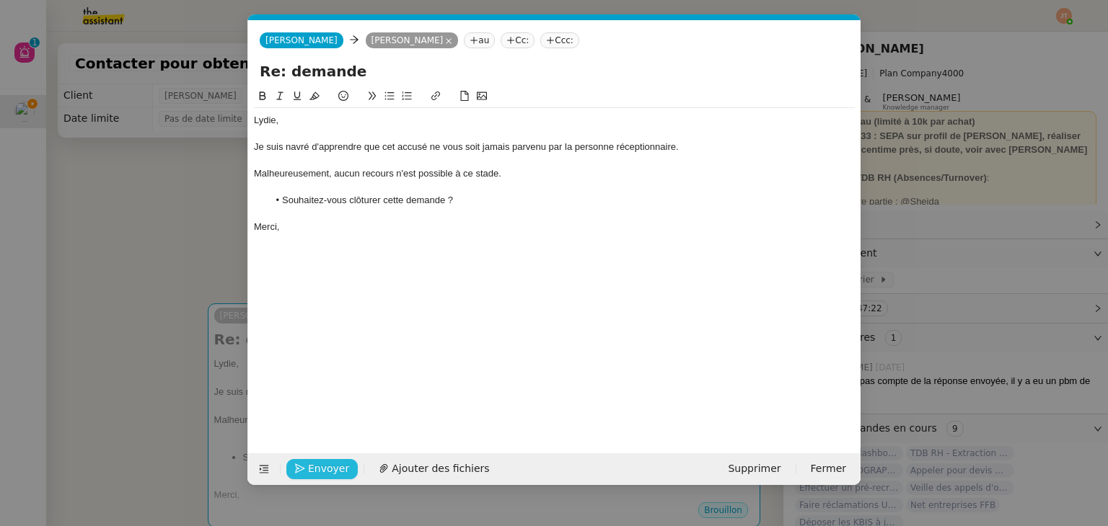
click at [306, 466] on button "Envoyer" at bounding box center [321, 469] width 71 height 20
click at [306, 466] on button "Confirmer l'envoi" at bounding box center [344, 469] width 117 height 20
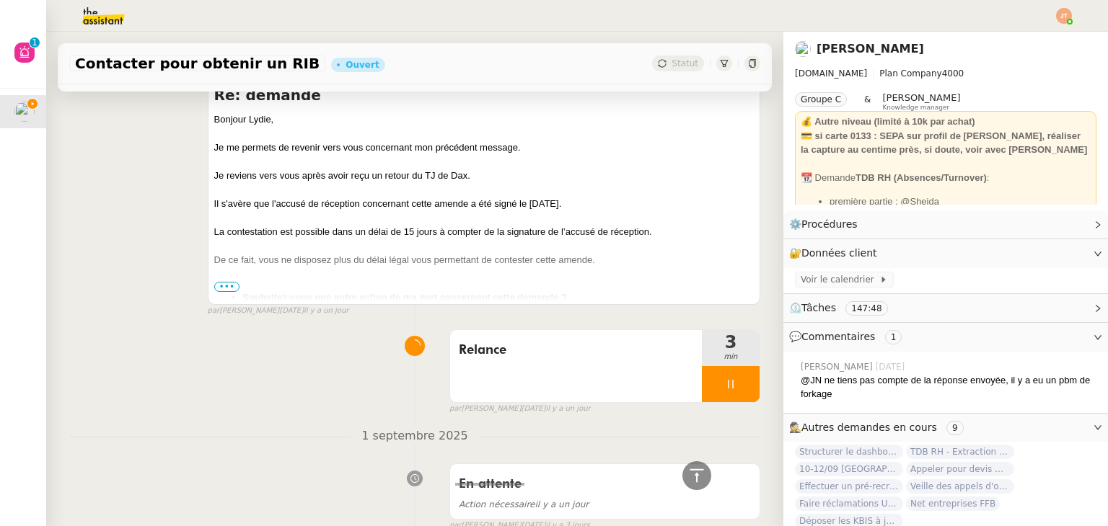
scroll to position [914, 0]
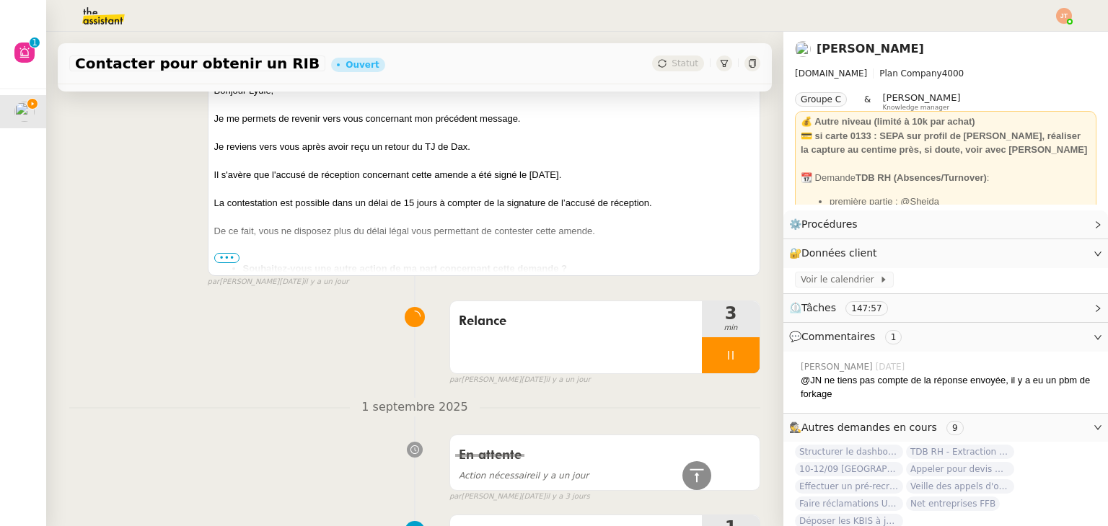
click at [213, 333] on div "Relance 3 min false par [PERSON_NAME][DATE] [DATE]" at bounding box center [414, 340] width 691 height 92
click at [707, 342] on div at bounding box center [731, 355] width 58 height 36
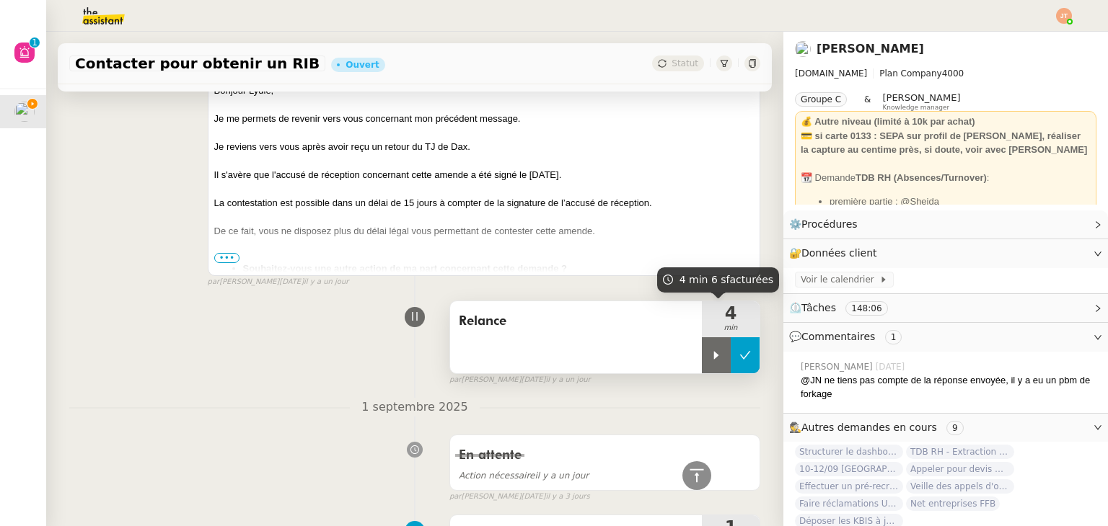
click at [730, 353] on button at bounding box center [744, 355] width 29 height 36
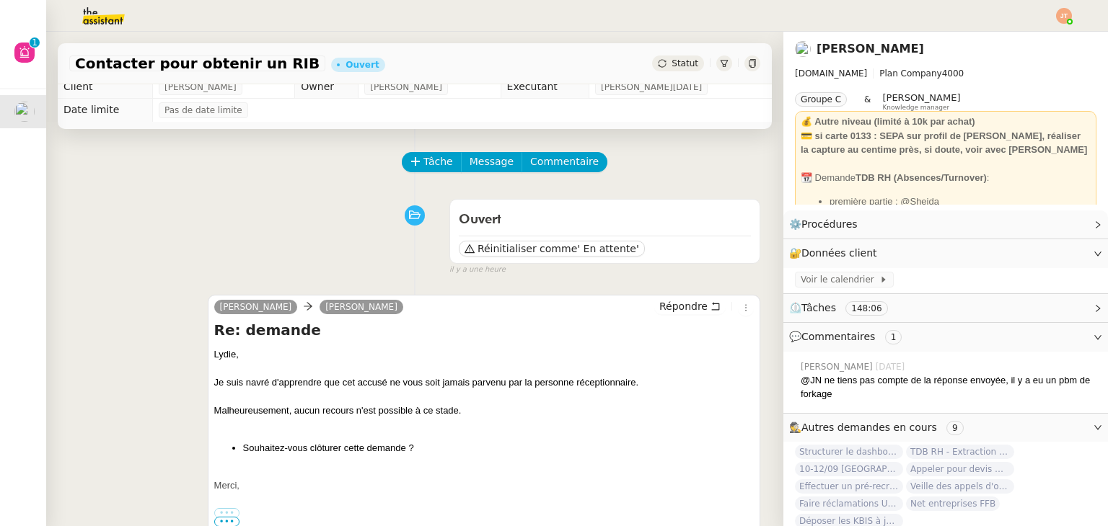
scroll to position [0, 0]
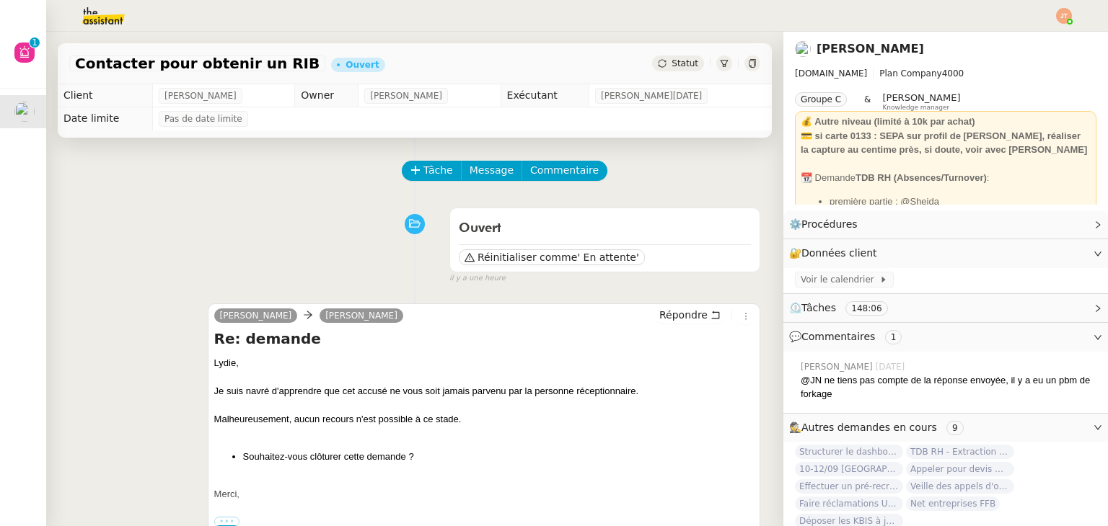
click at [671, 64] on span "Statut" at bounding box center [684, 63] width 27 height 10
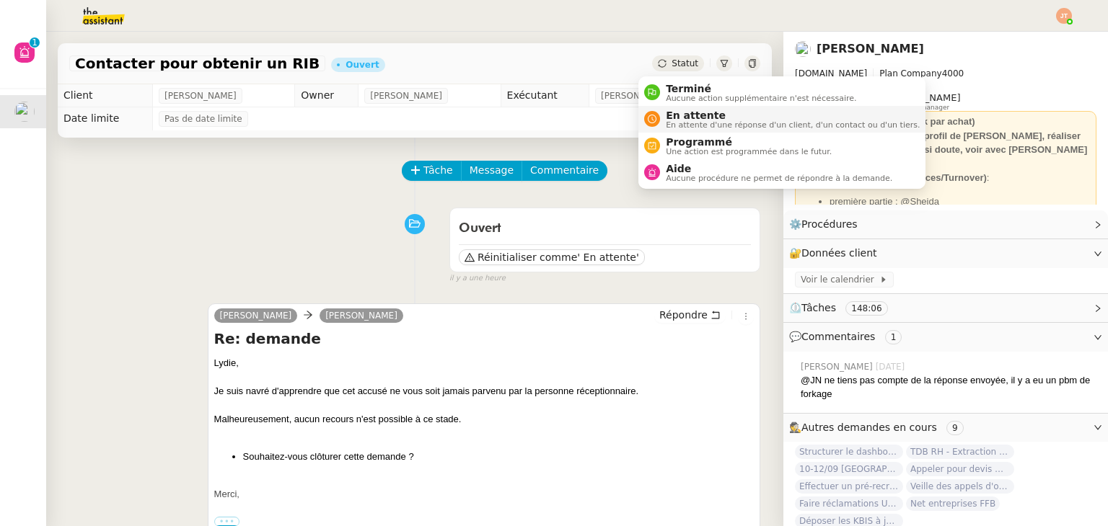
click at [683, 115] on span "En attente" at bounding box center [793, 116] width 254 height 12
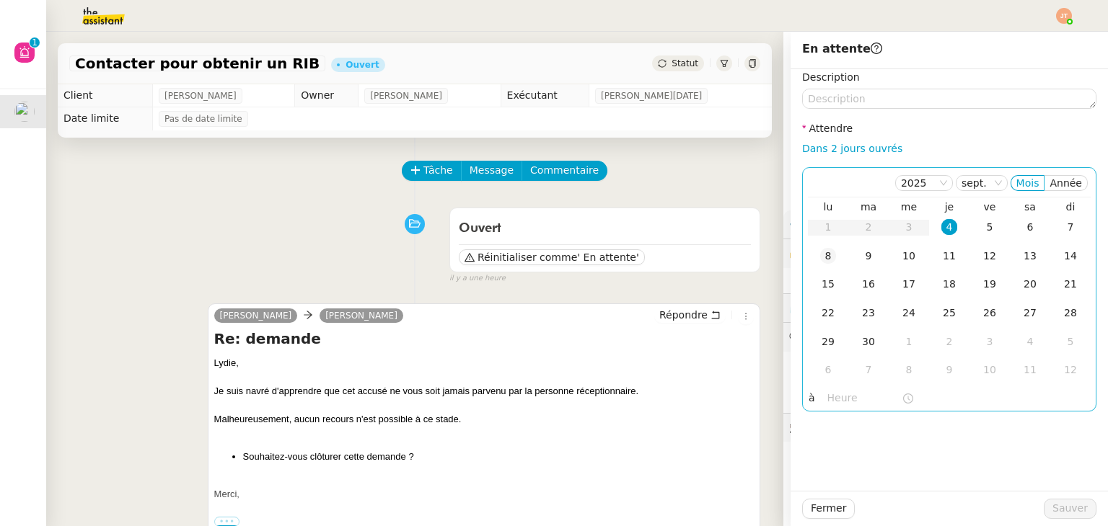
click at [820, 257] on div "8" at bounding box center [828, 256] width 16 height 16
click at [827, 395] on input "text" at bounding box center [864, 398] width 74 height 17
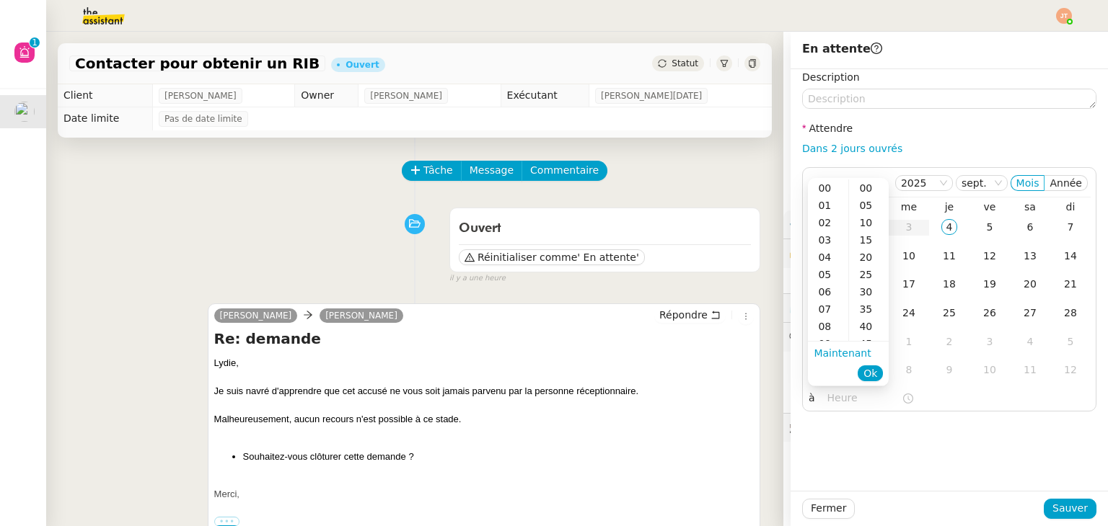
click at [828, 342] on ul "Maintenant Ok" at bounding box center [848, 363] width 81 height 43
click at [825, 337] on div "09" at bounding box center [828, 343] width 40 height 17
click at [865, 286] on div "30" at bounding box center [869, 291] width 40 height 17
type input "09:30"
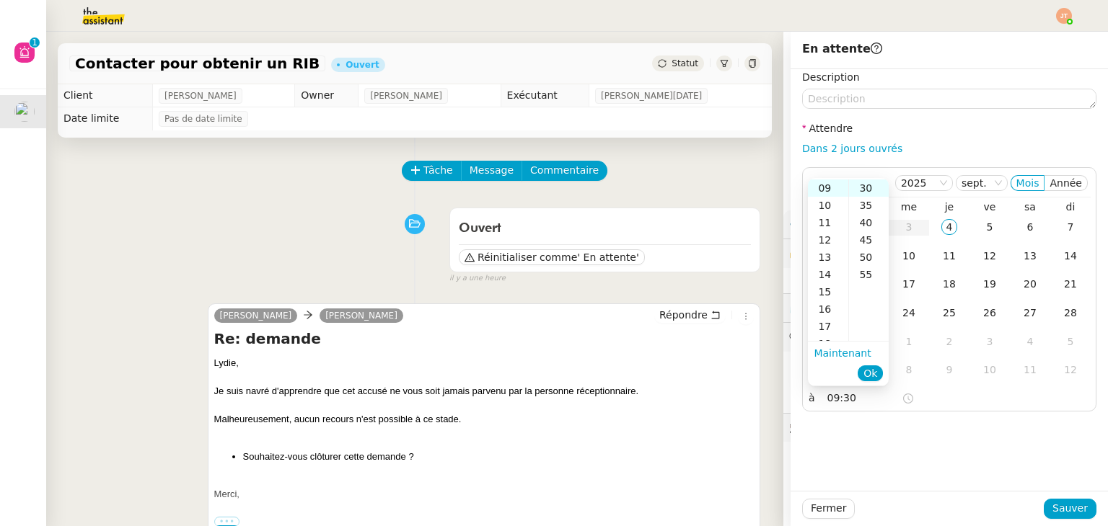
scroll to position [104, 0]
click at [871, 376] on span "Ok" at bounding box center [870, 373] width 14 height 14
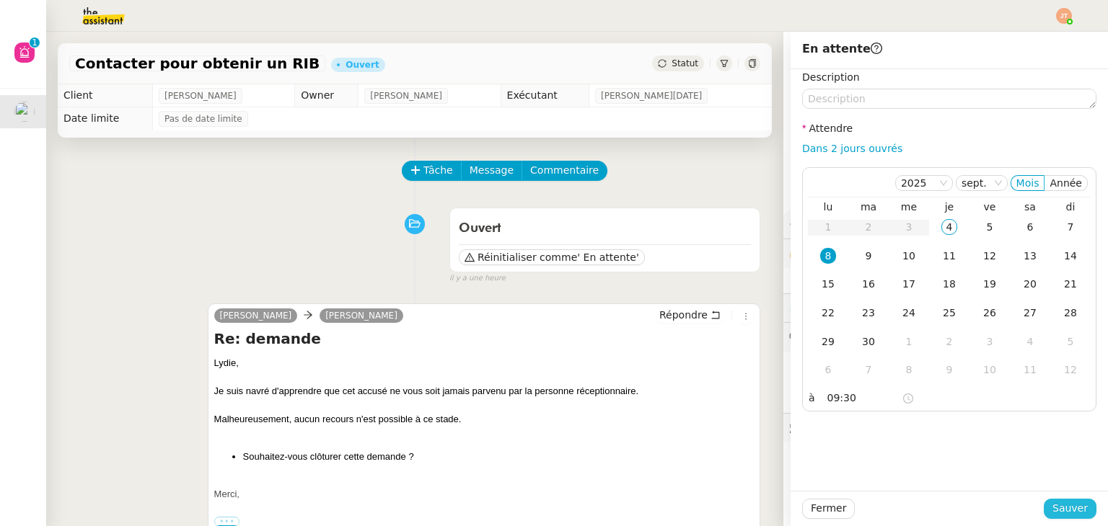
click at [1055, 513] on span "Sauver" at bounding box center [1069, 508] width 35 height 17
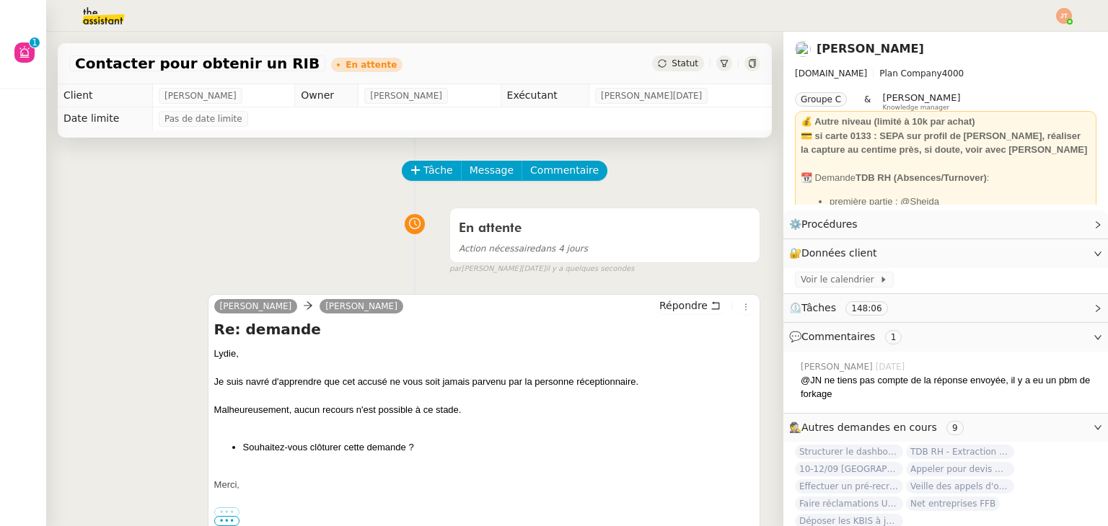
click at [1067, 13] on img at bounding box center [1064, 16] width 16 height 16
click at [1025, 35] on span "Suivi" at bounding box center [1012, 41] width 25 height 12
